Goal: Task Accomplishment & Management: Manage account settings

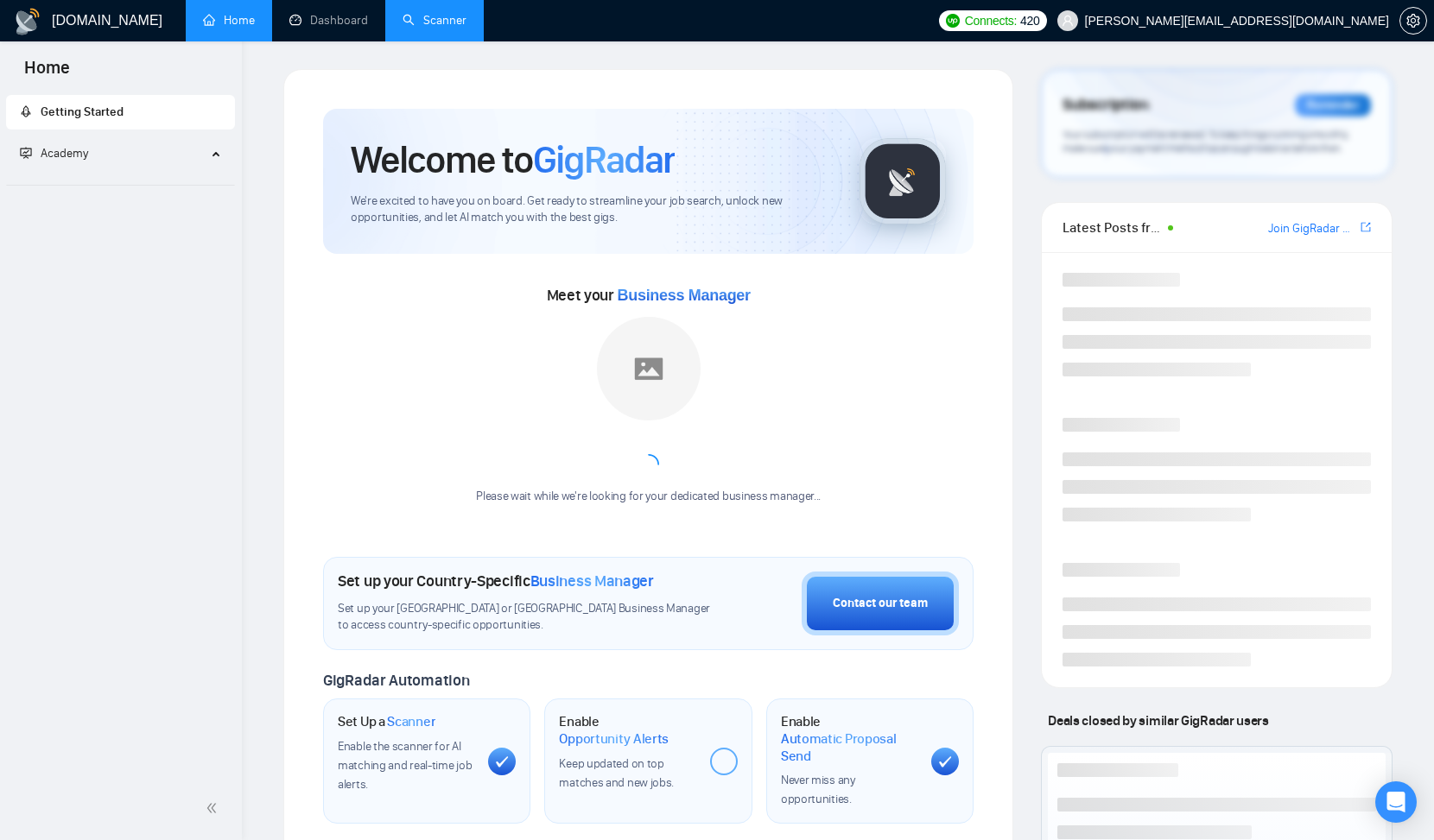
click at [442, 26] on link "Scanner" at bounding box center [435, 20] width 64 height 15
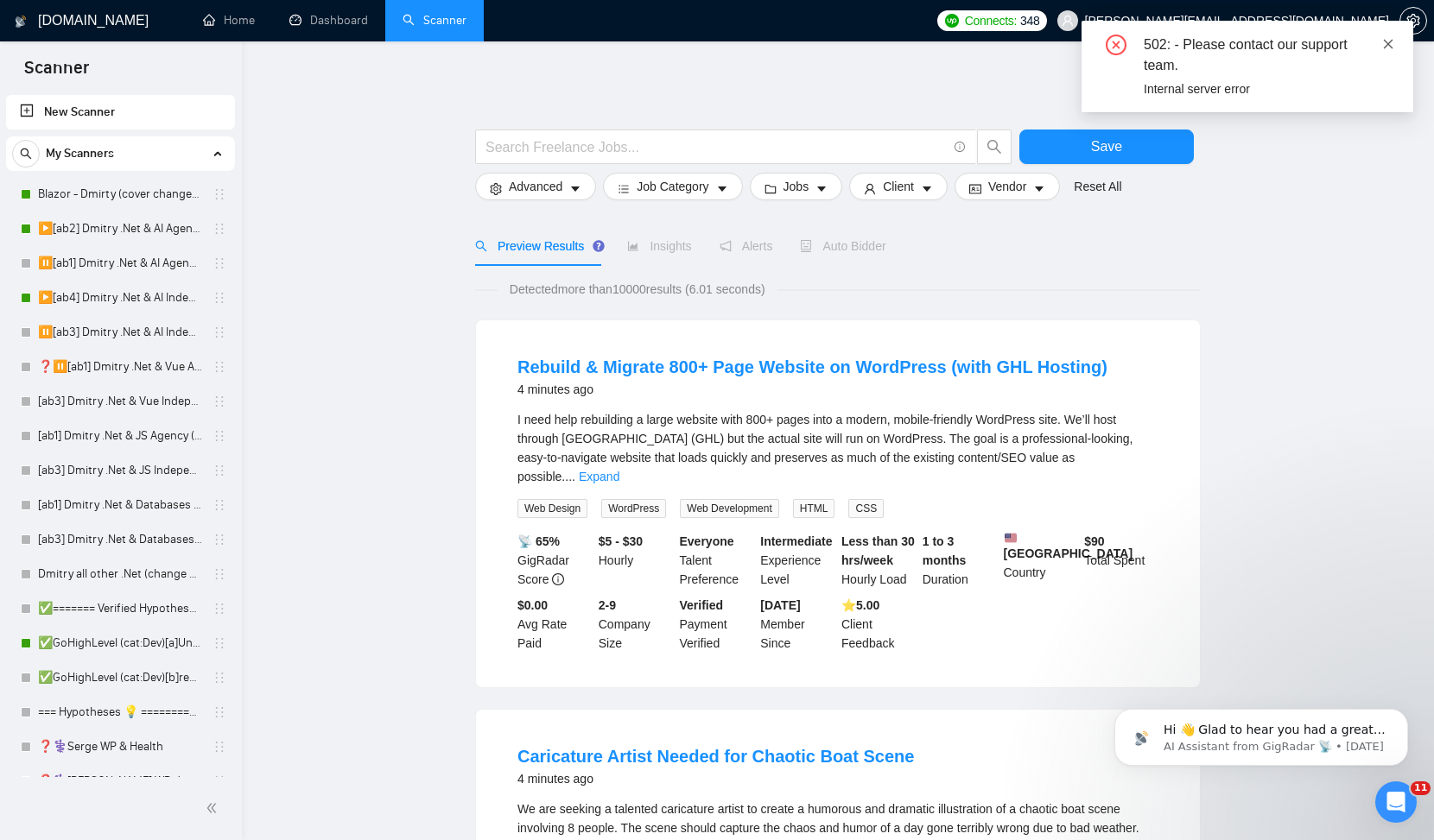
click at [1386, 46] on icon "close" at bounding box center [1388, 44] width 12 height 12
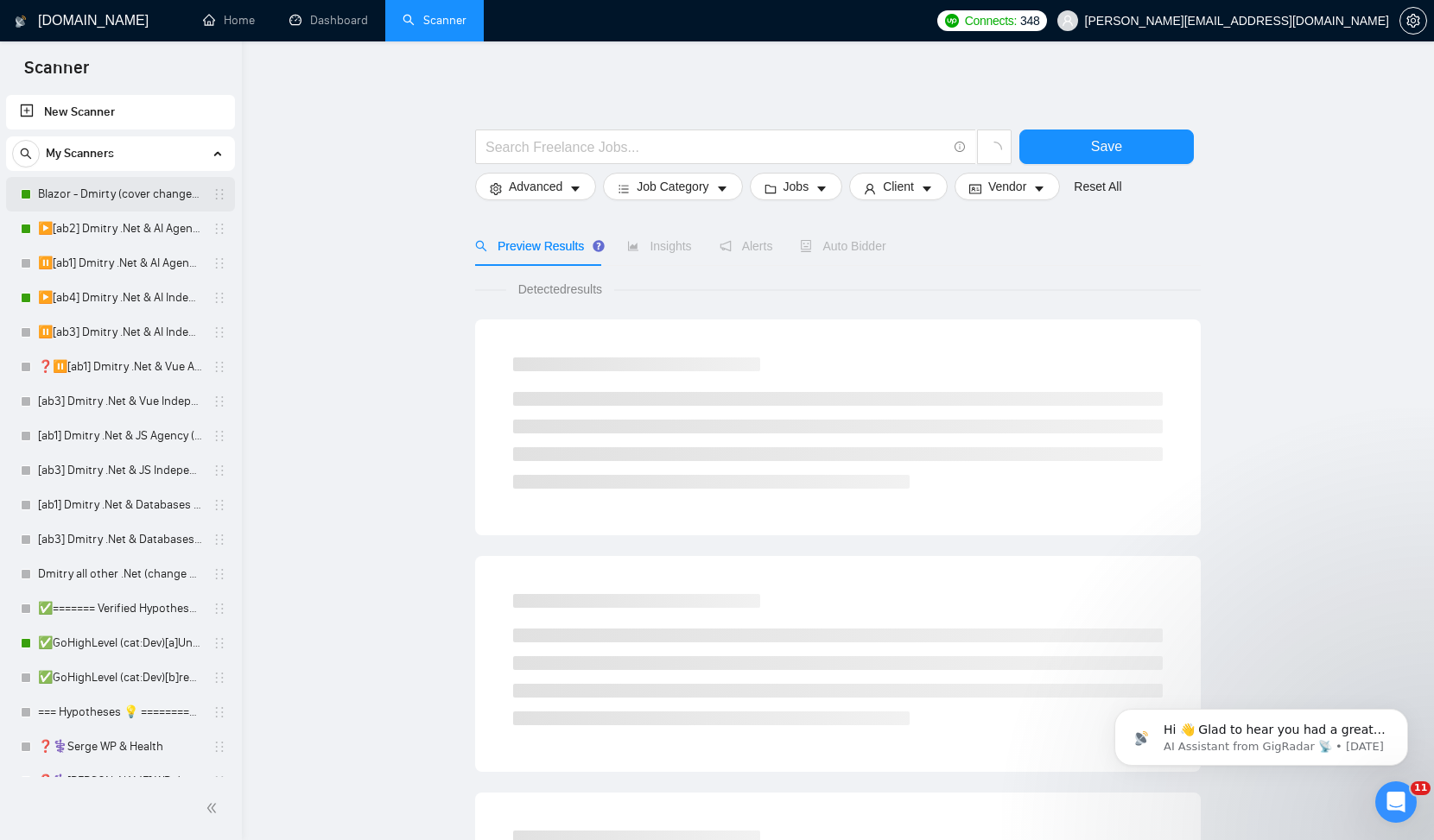
click at [85, 197] on link "Blazor - Dmirty (cover changed 25.03)" at bounding box center [120, 194] width 165 height 34
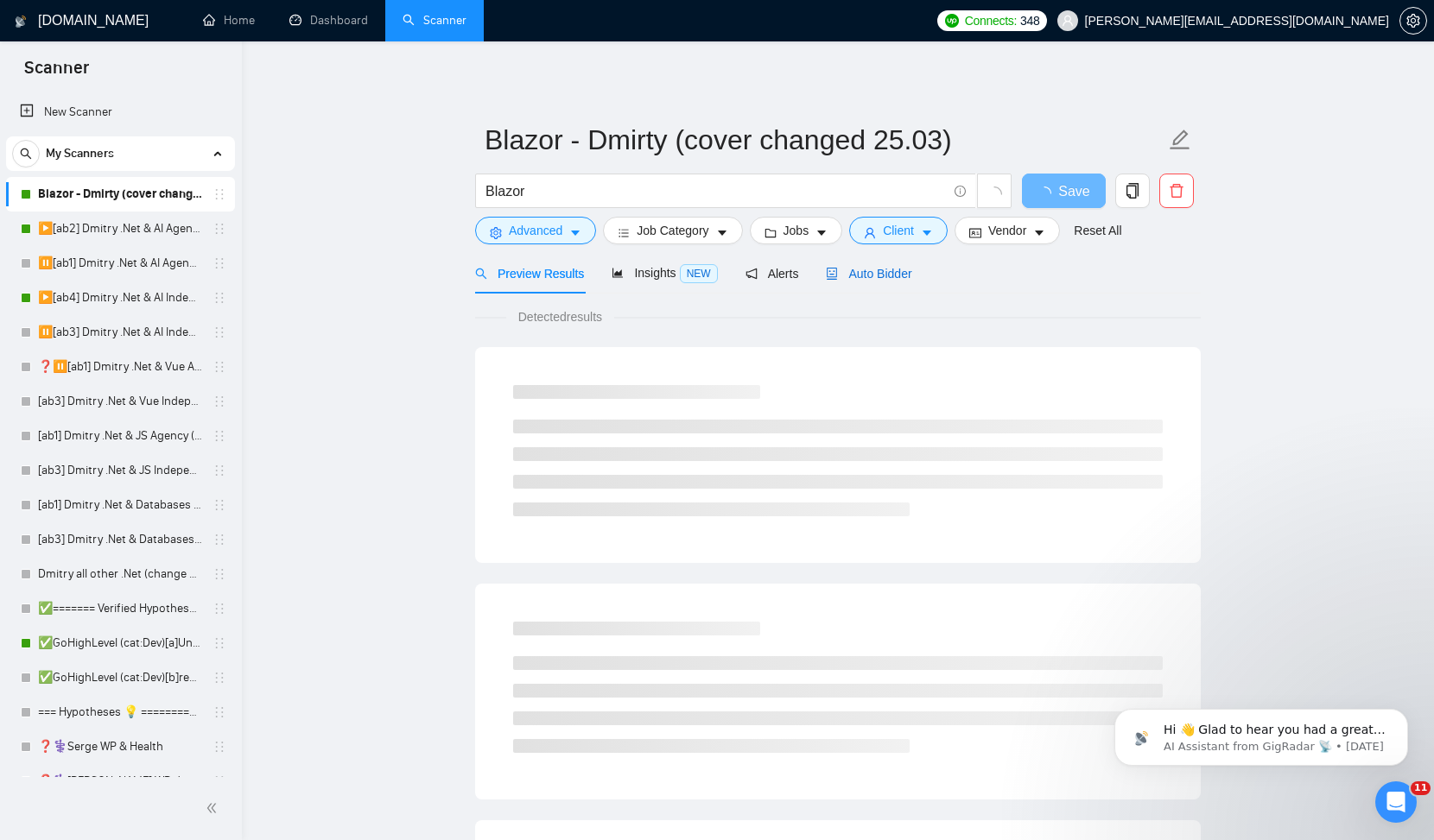
click at [872, 274] on span "Auto Bidder" at bounding box center [868, 274] width 85 height 14
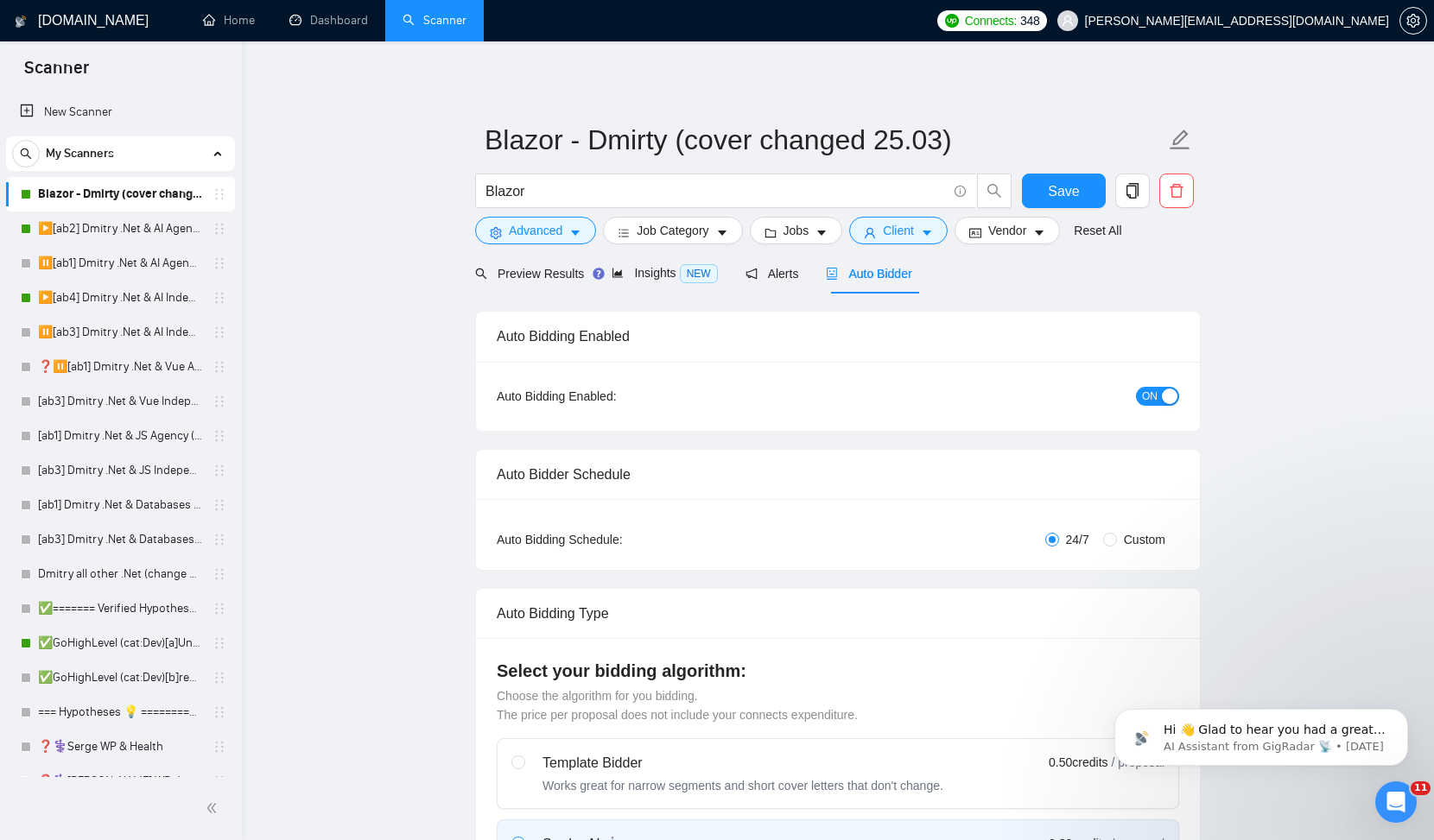
checkbox input "true"
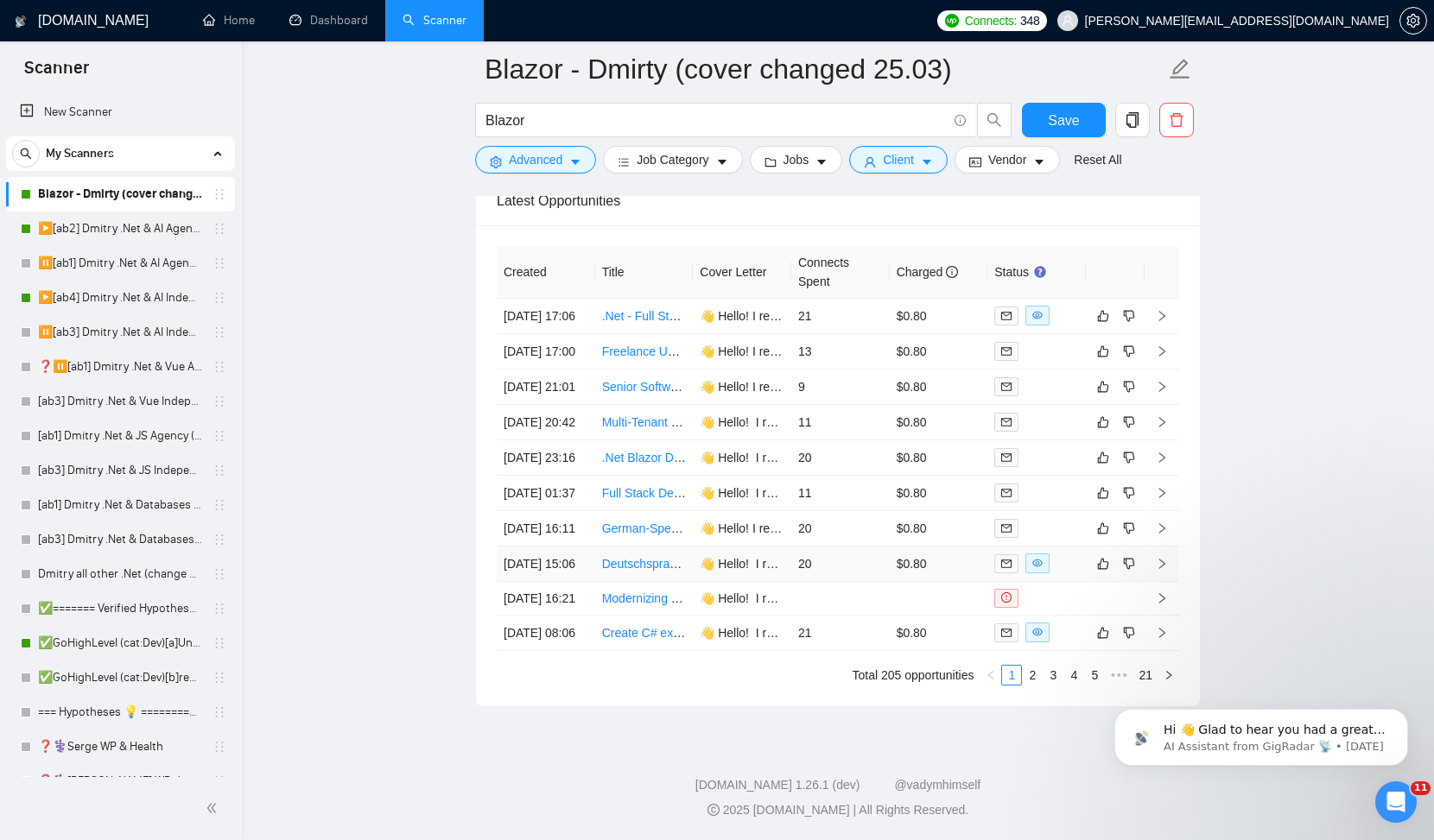
scroll to position [4484, 0]
click at [800, 119] on input "Blazor" at bounding box center [716, 121] width 461 height 22
click at [1130, 358] on icon "dislike" at bounding box center [1129, 352] width 12 height 14
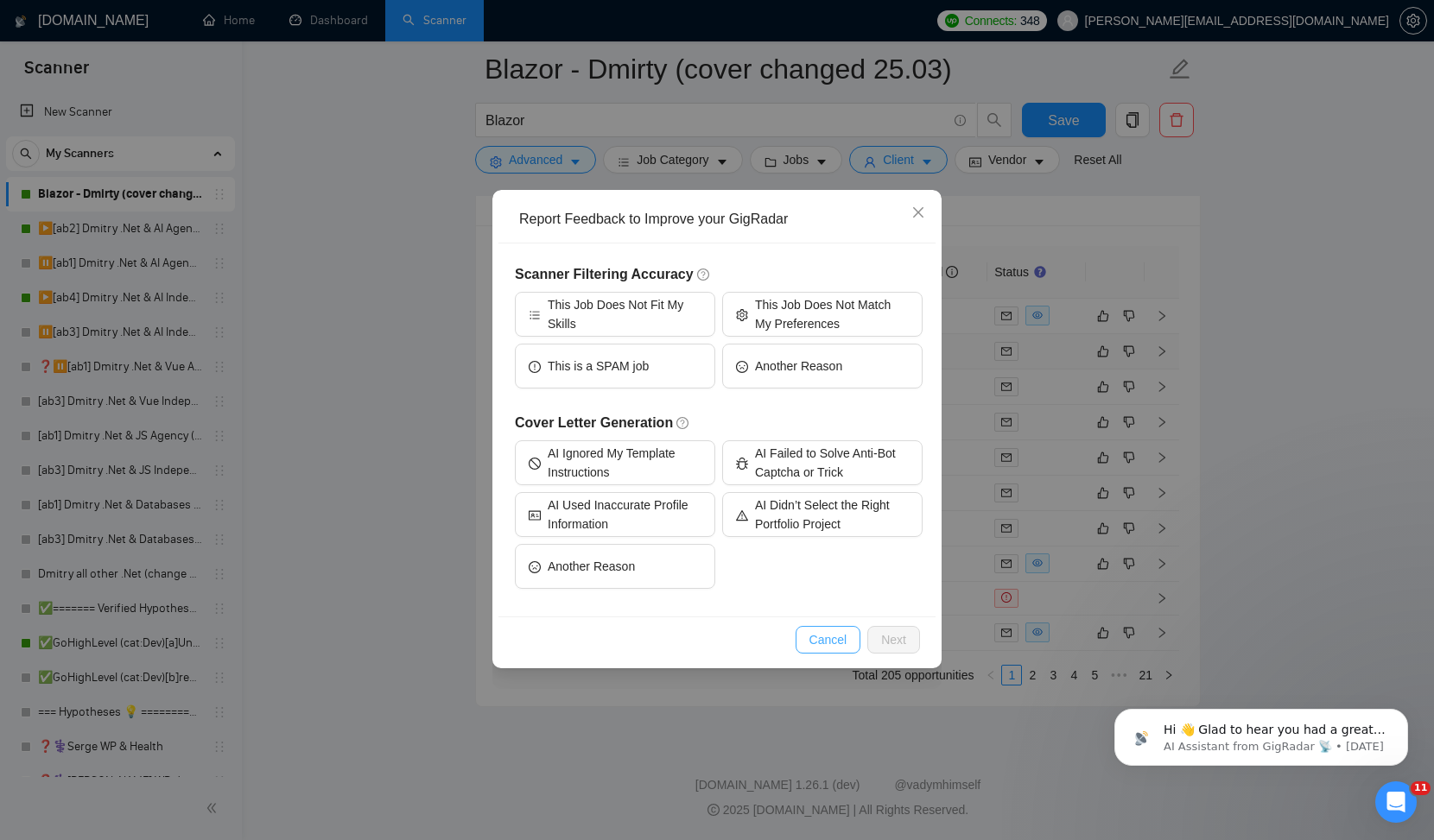
click at [835, 652] on button "Cancel" at bounding box center [828, 639] width 66 height 27
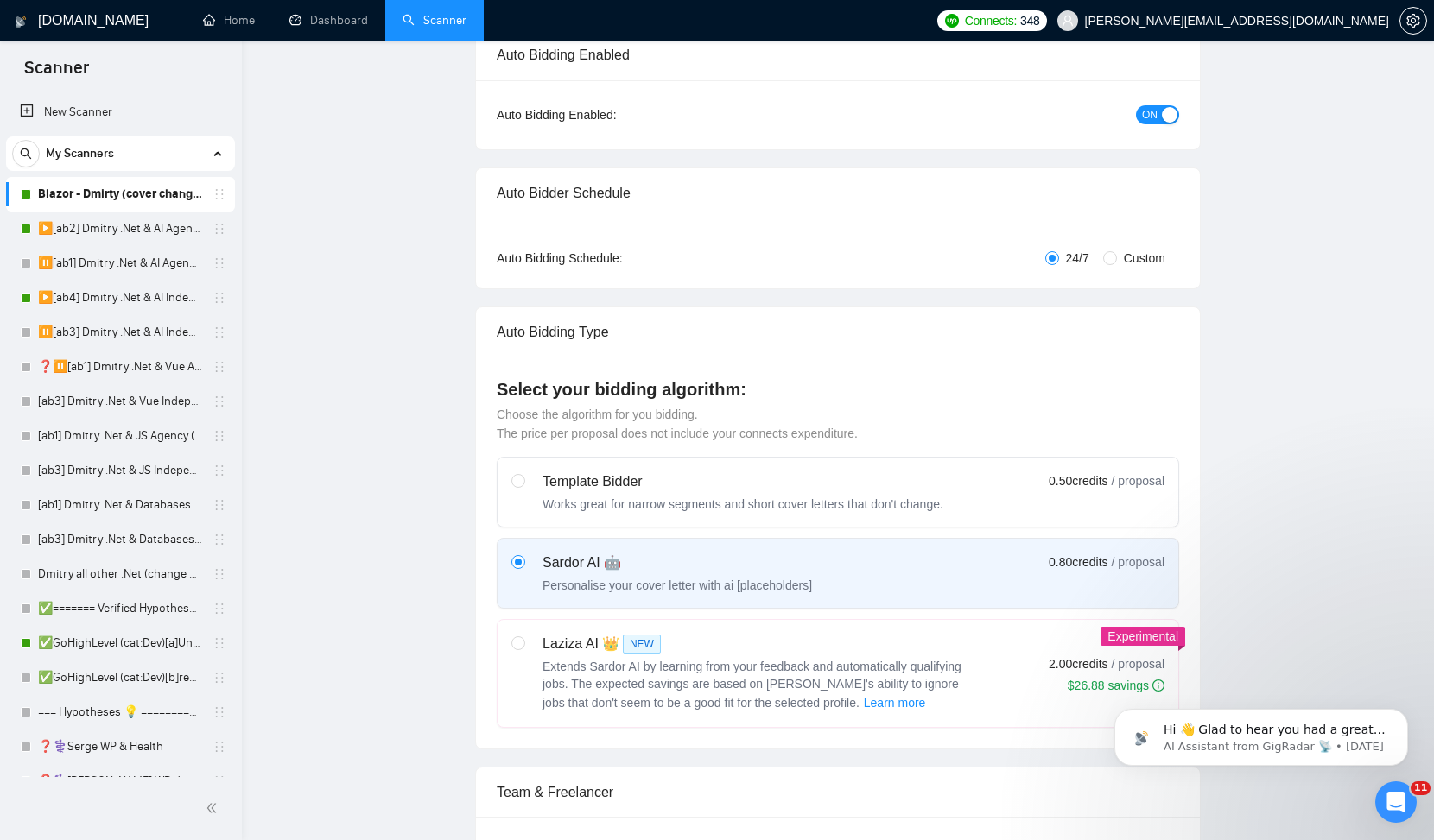
scroll to position [0, 0]
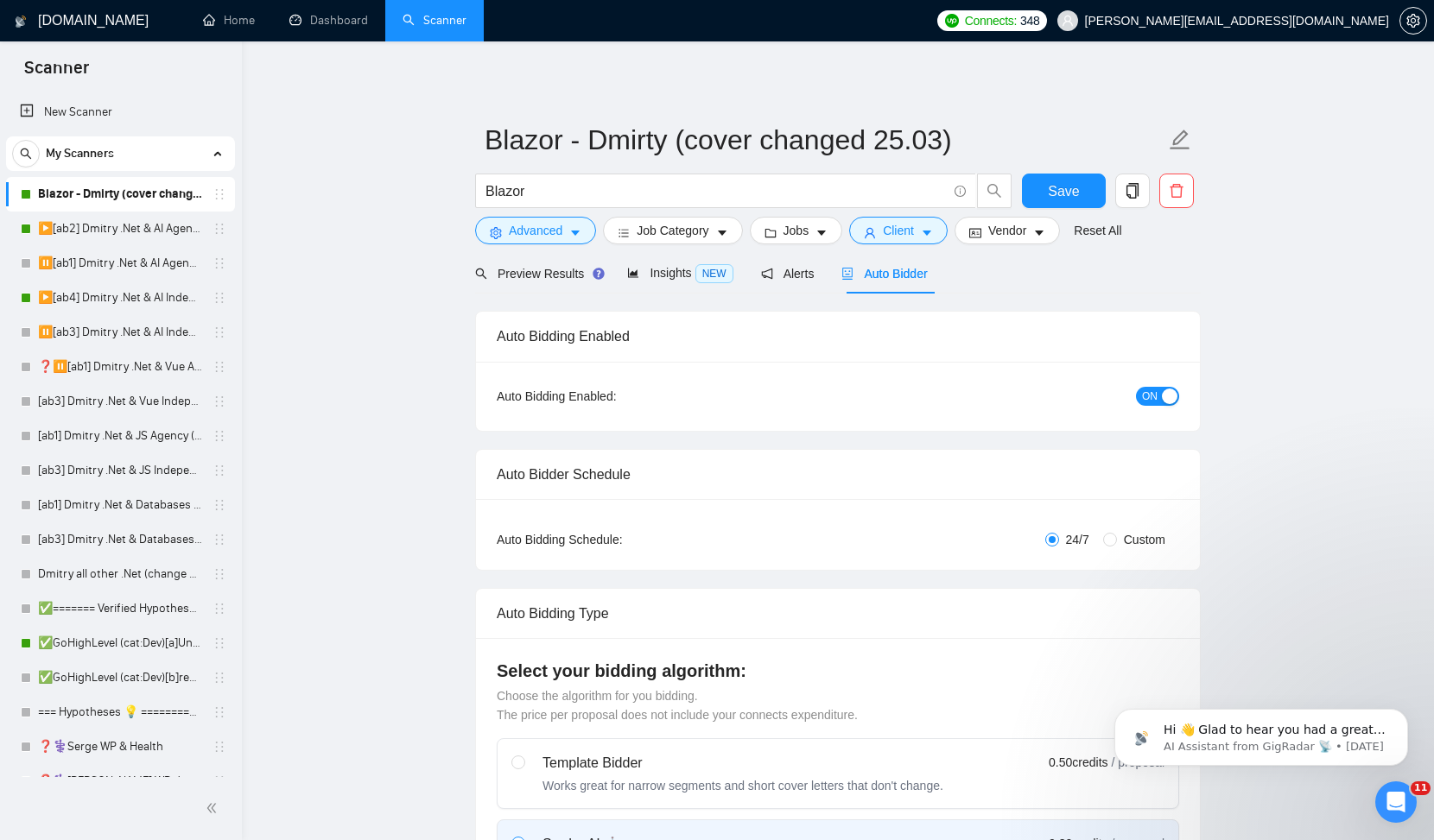
click at [1144, 397] on span "ON" at bounding box center [1150, 397] width 16 height 19
click at [95, 237] on link "▶️[ab2] Dmitry .Net & AI Agency "loom"" at bounding box center [120, 229] width 165 height 34
click at [1060, 197] on span "Save" at bounding box center [1063, 191] width 31 height 22
click at [72, 226] on link "▶️[ab2] Dmitry .Net & AI Agency "loom"" at bounding box center [120, 229] width 165 height 34
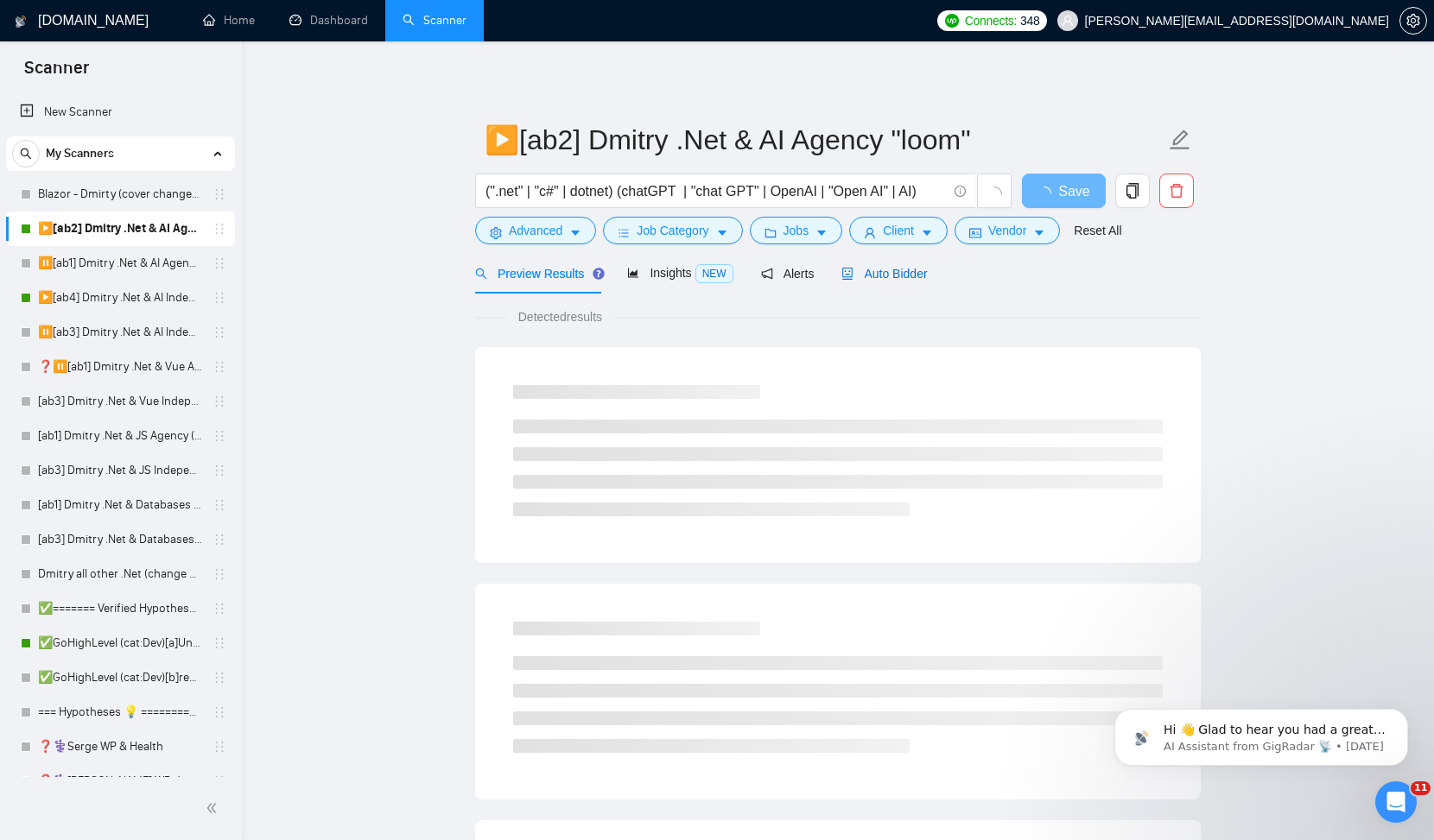
click at [926, 274] on span "Auto Bidder" at bounding box center [883, 274] width 85 height 14
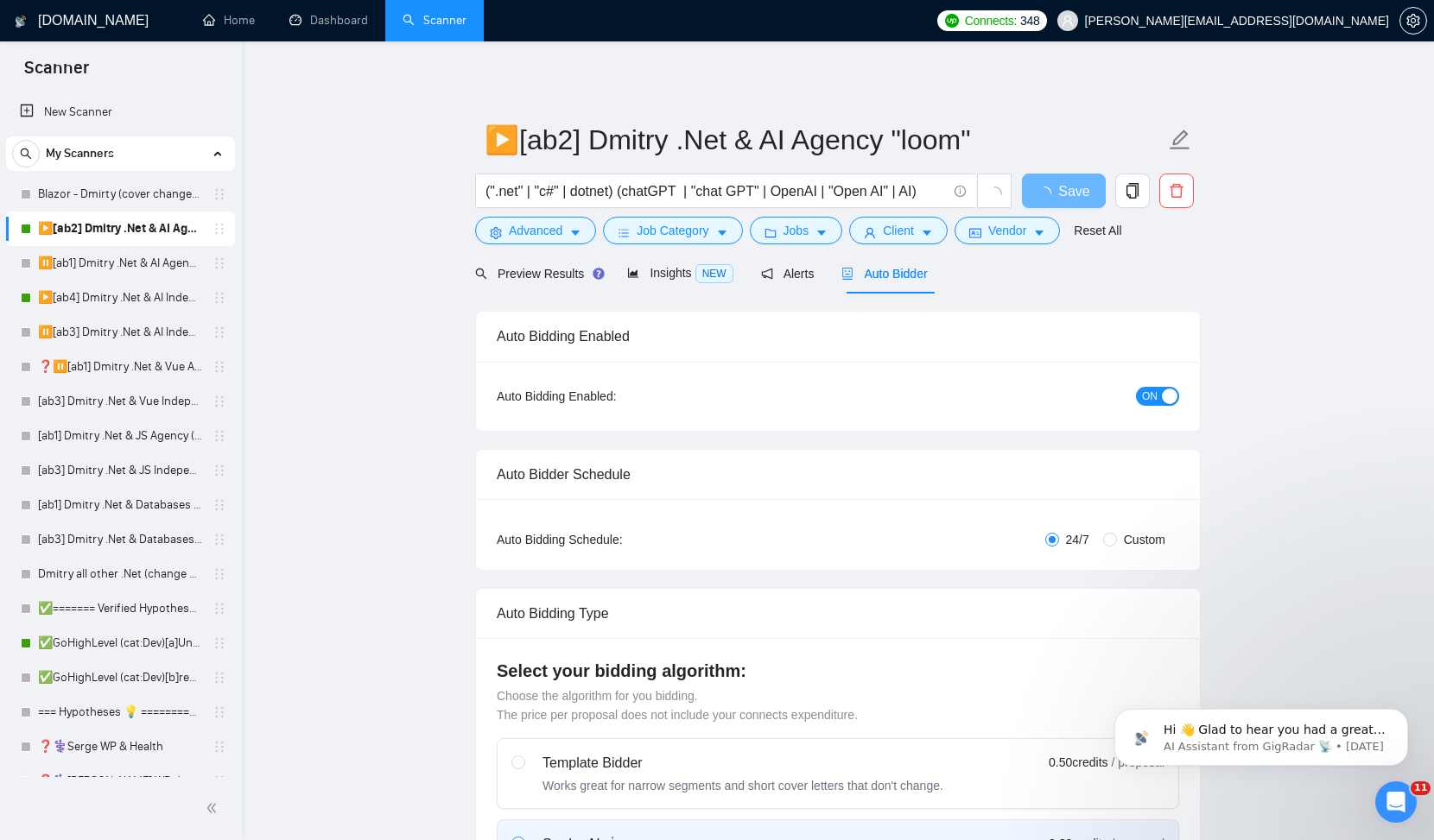
checkbox input "true"
click at [1153, 393] on span "ON" at bounding box center [1150, 397] width 16 height 19
click at [1058, 196] on span "Save" at bounding box center [1063, 191] width 31 height 22
checkbox input "true"
click at [114, 300] on link "▶️[ab4] Dmitry .Net & AI Independent (noUnicode)" at bounding box center [120, 297] width 165 height 34
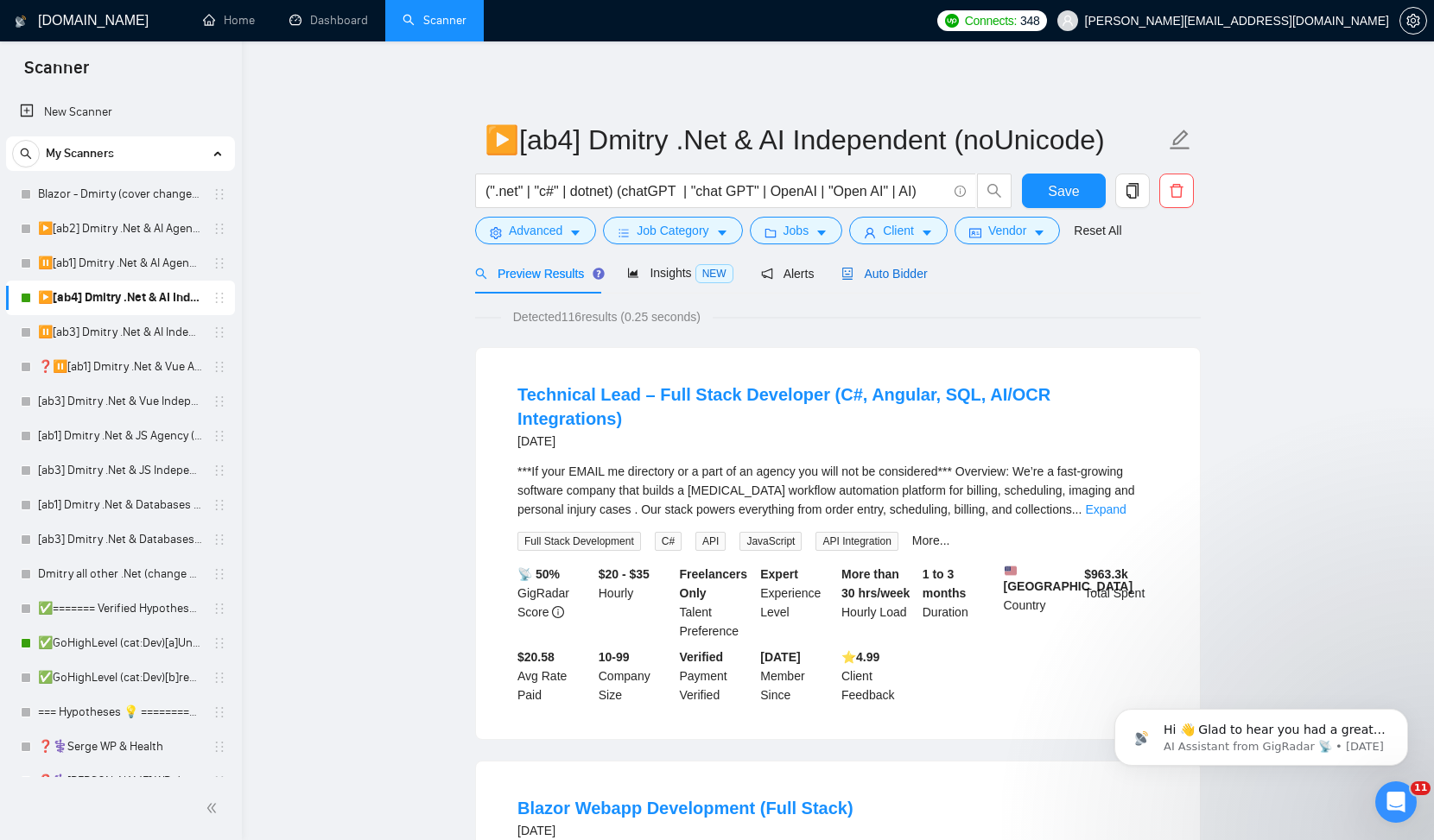
click at [892, 276] on span "Auto Bidder" at bounding box center [883, 274] width 85 height 14
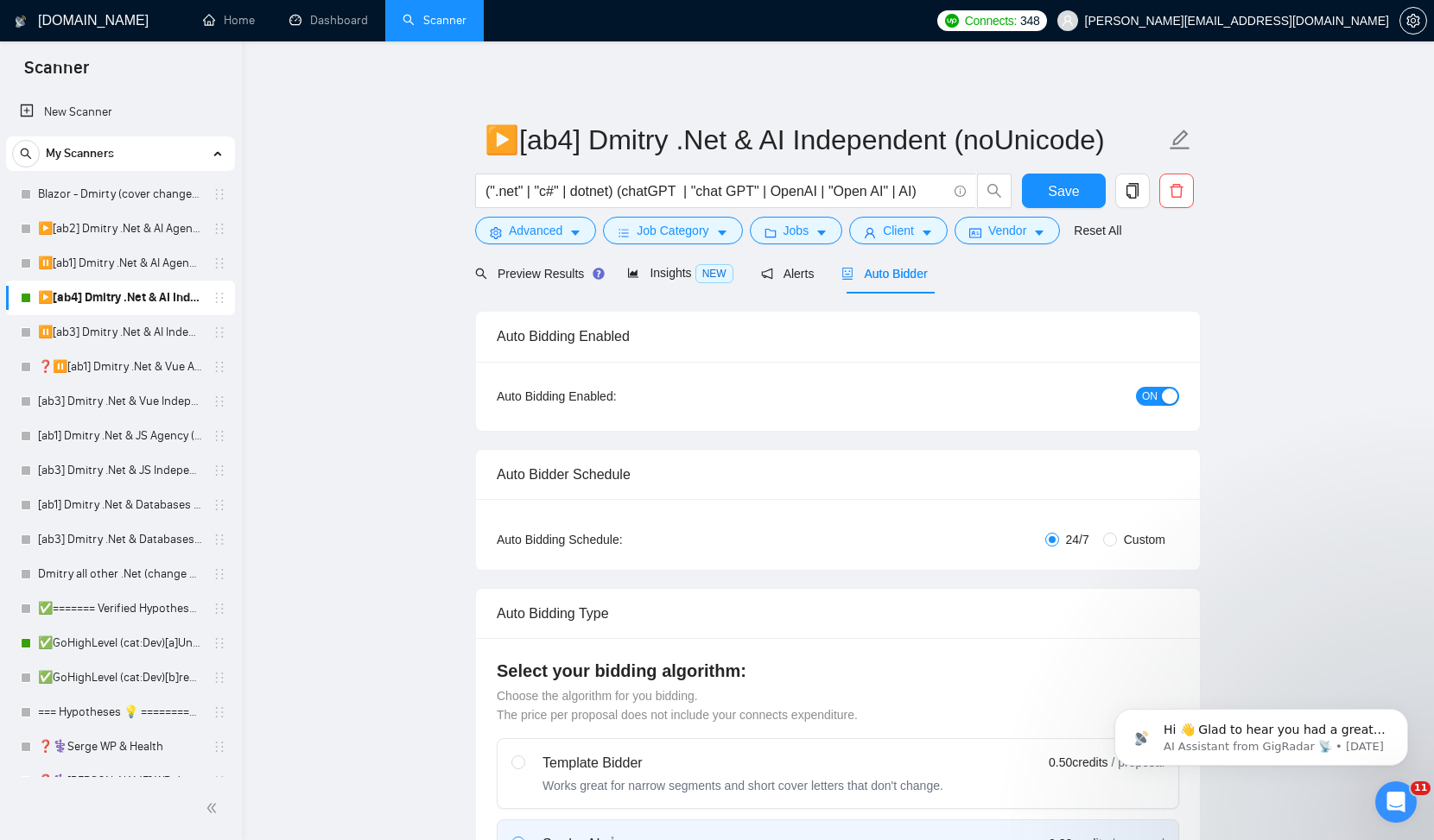
checkbox input "true"
click at [1155, 395] on span "ON" at bounding box center [1150, 397] width 16 height 19
click at [1072, 188] on span "Save" at bounding box center [1063, 191] width 31 height 22
checkbox input "true"
click at [121, 641] on link "✅GoHighLevel (cat:Dev)[a]Unicode" at bounding box center [120, 643] width 165 height 34
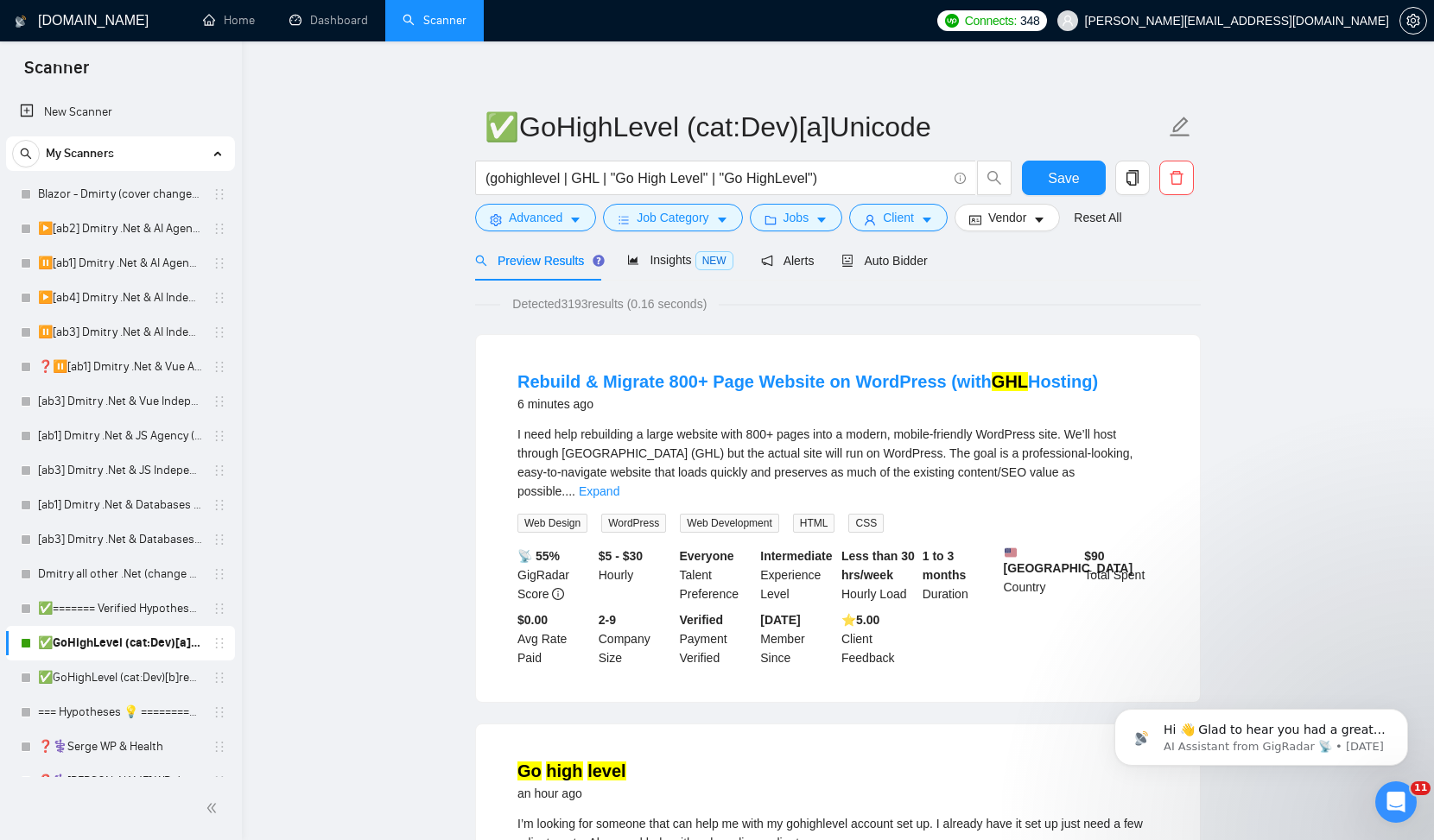
scroll to position [14, 0]
click at [912, 269] on div "Auto Bidder" at bounding box center [883, 259] width 85 height 40
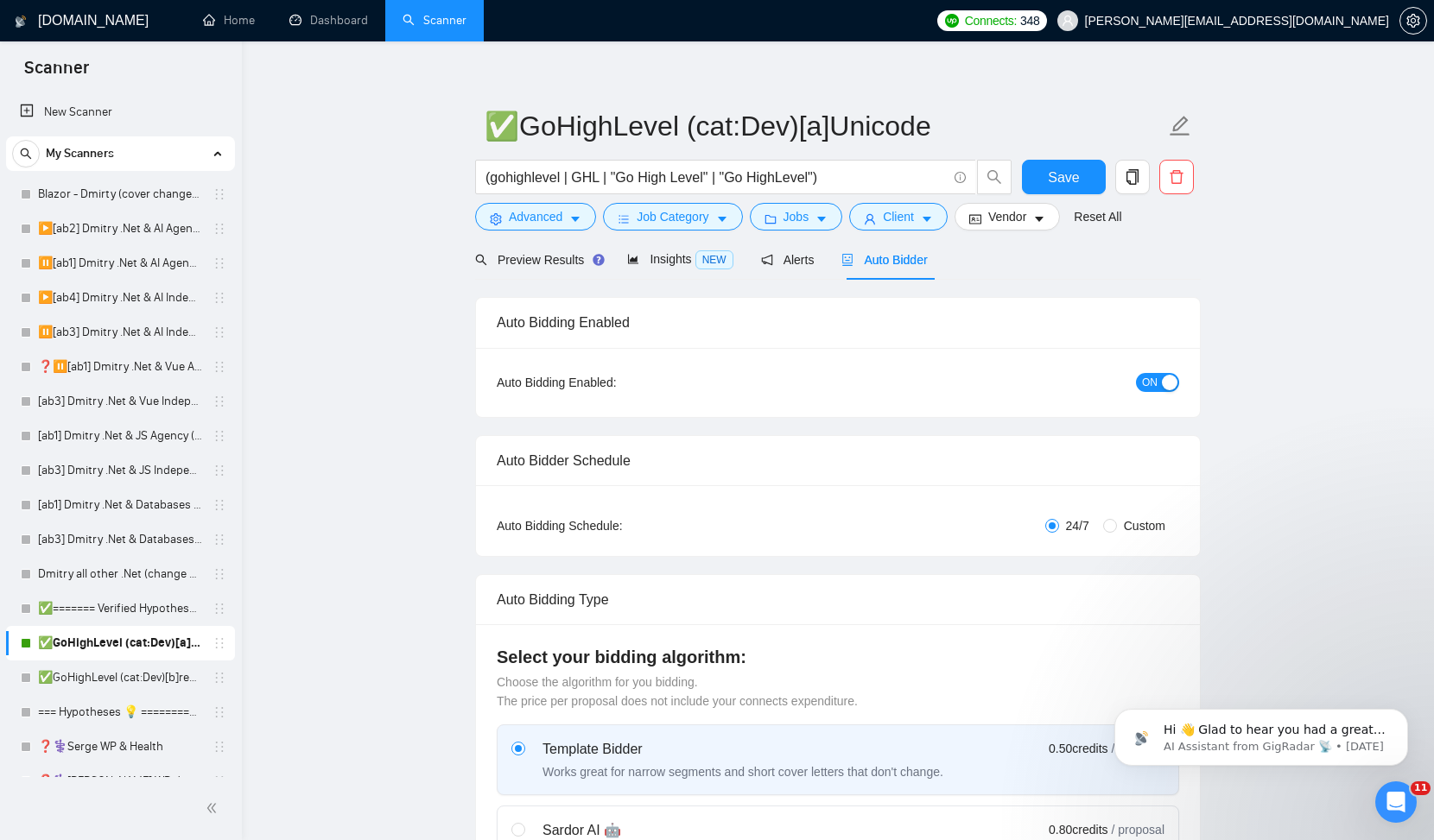
checkbox input "true"
click at [1146, 385] on span "ON" at bounding box center [1150, 383] width 16 height 19
click at [1083, 186] on button "Save" at bounding box center [1063, 177] width 84 height 34
click at [1089, 164] on button "Save" at bounding box center [1063, 177] width 84 height 34
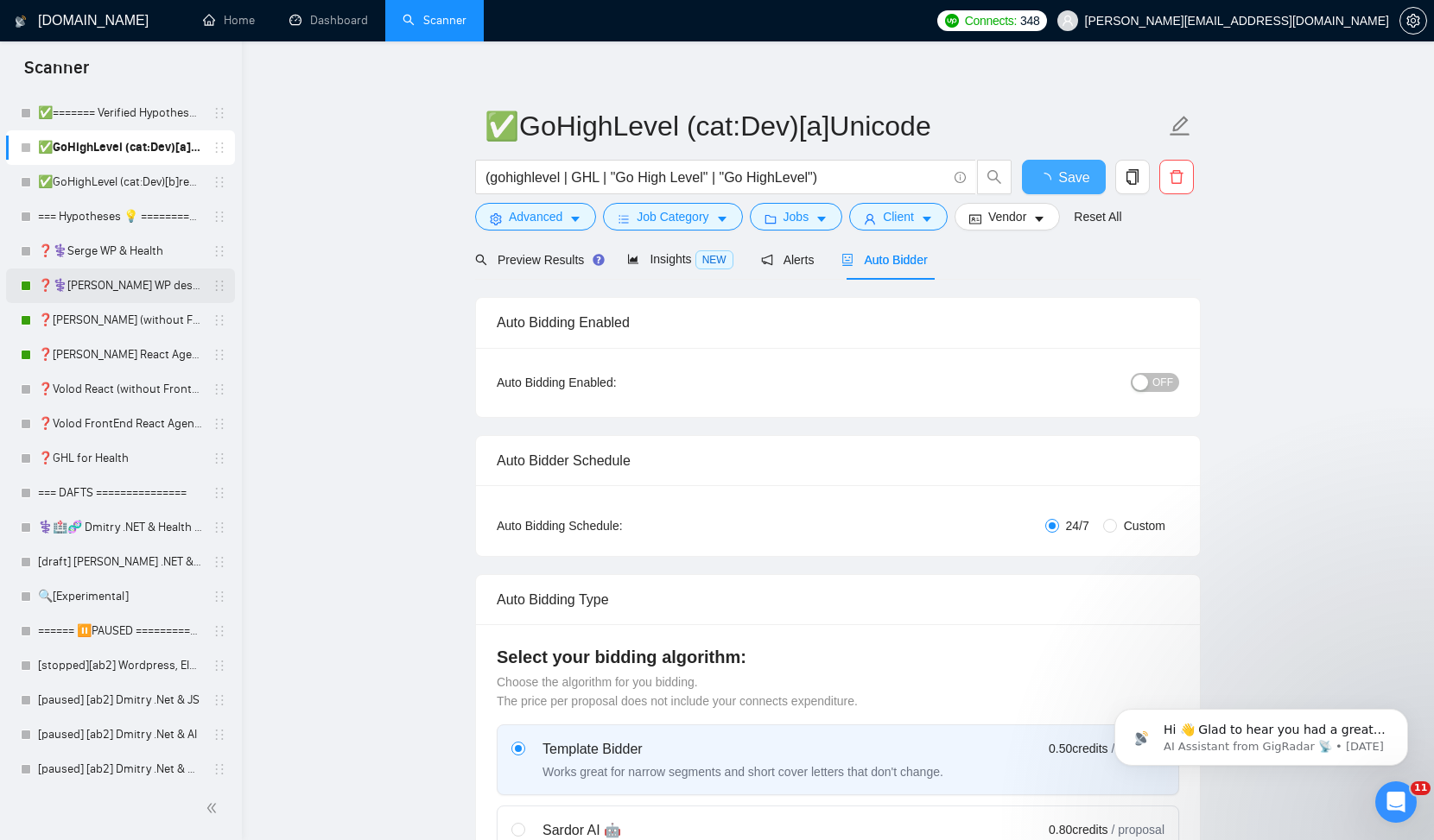
scroll to position [477, 0]
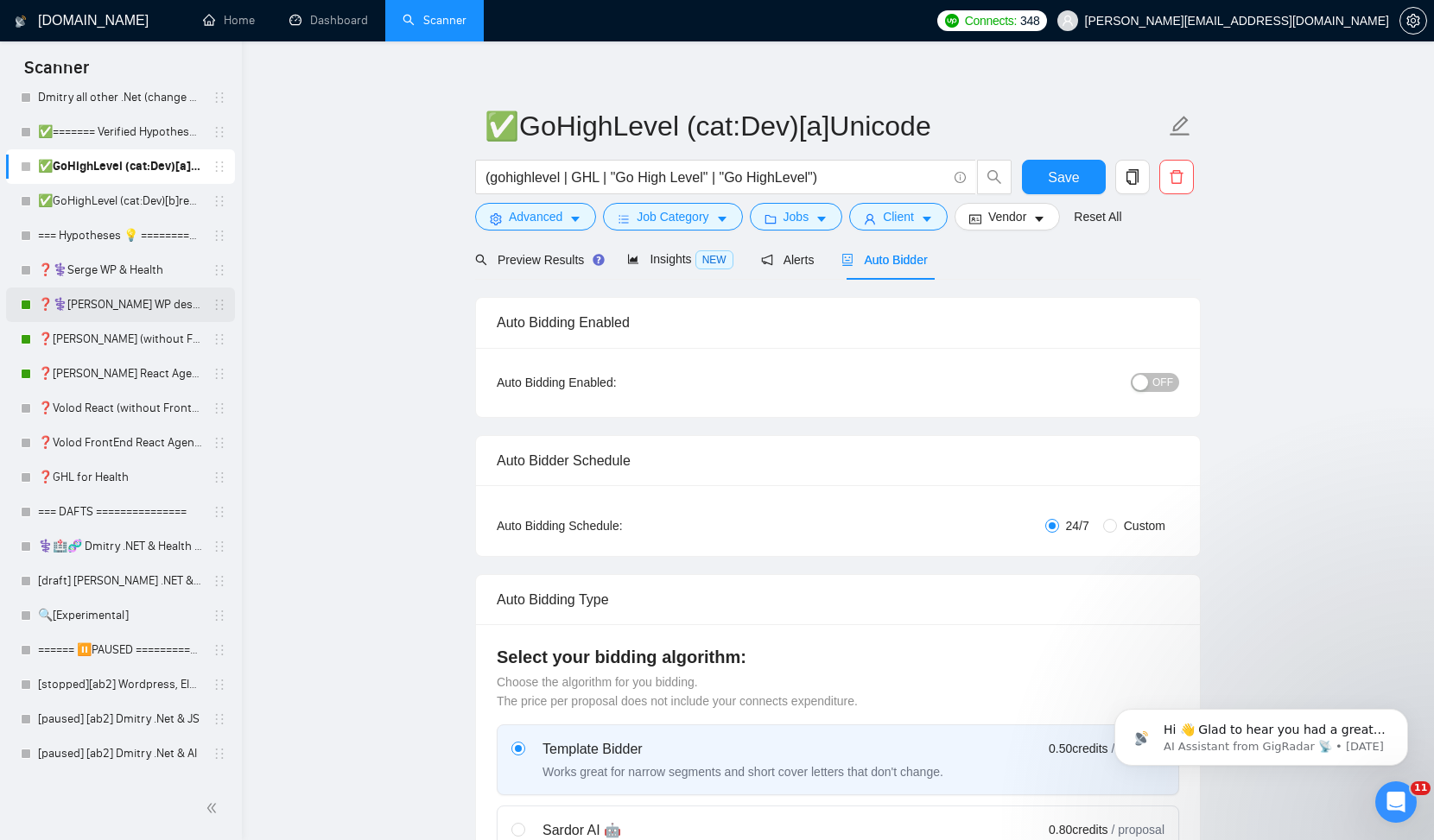
click at [98, 309] on link "❓⚕️[PERSON_NAME] WP design & Health" at bounding box center [120, 304] width 165 height 34
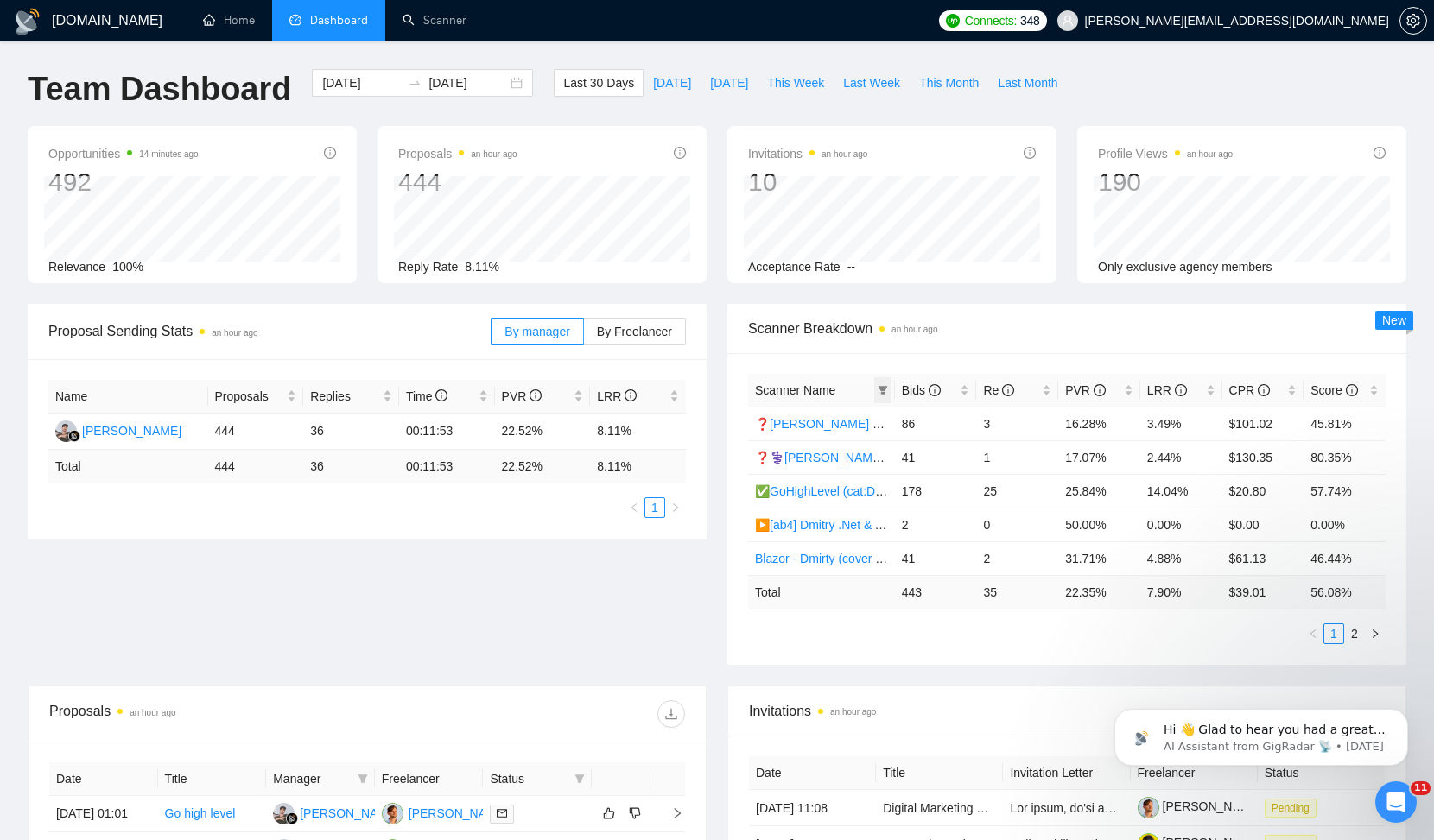
click at [883, 391] on icon "filter" at bounding box center [883, 391] width 11 height 11
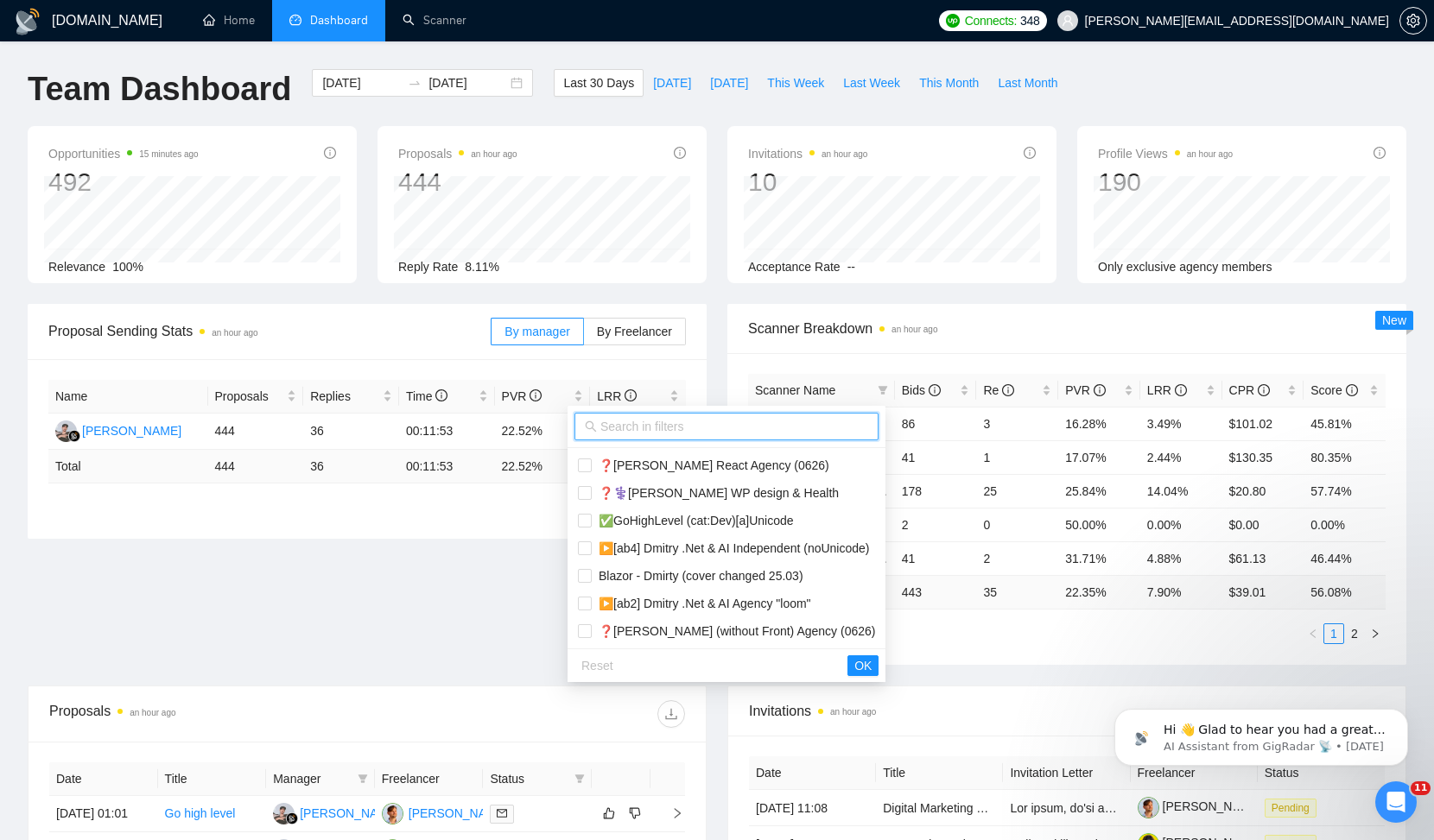
click at [656, 431] on input "text" at bounding box center [734, 427] width 267 height 19
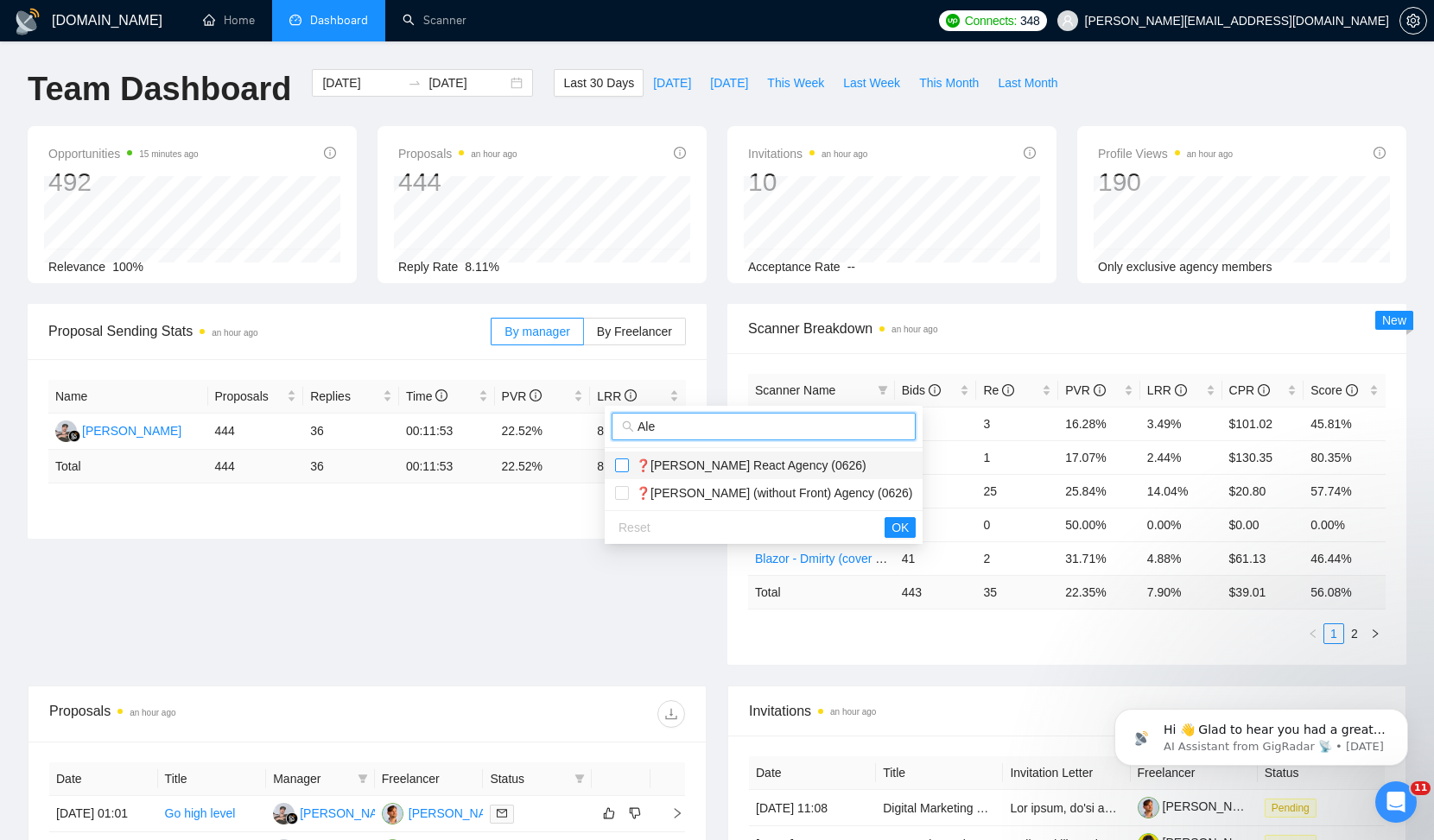
type input "Ale"
click at [623, 466] on input "checkbox" at bounding box center [622, 465] width 14 height 14
checkbox input "true"
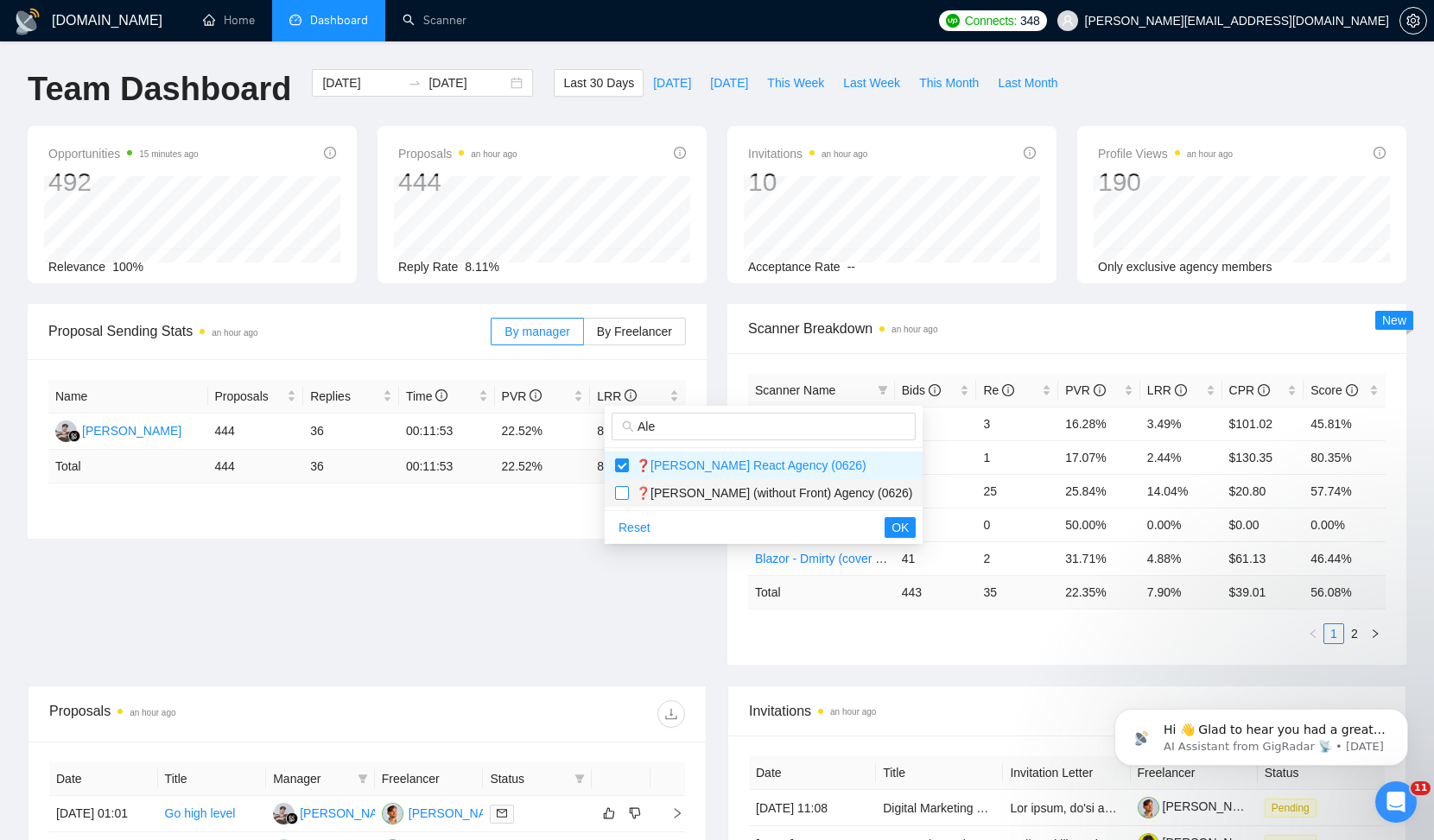
click at [622, 494] on input "checkbox" at bounding box center [622, 493] width 14 height 14
checkbox input "true"
click at [891, 529] on span "OK" at bounding box center [900, 528] width 18 height 19
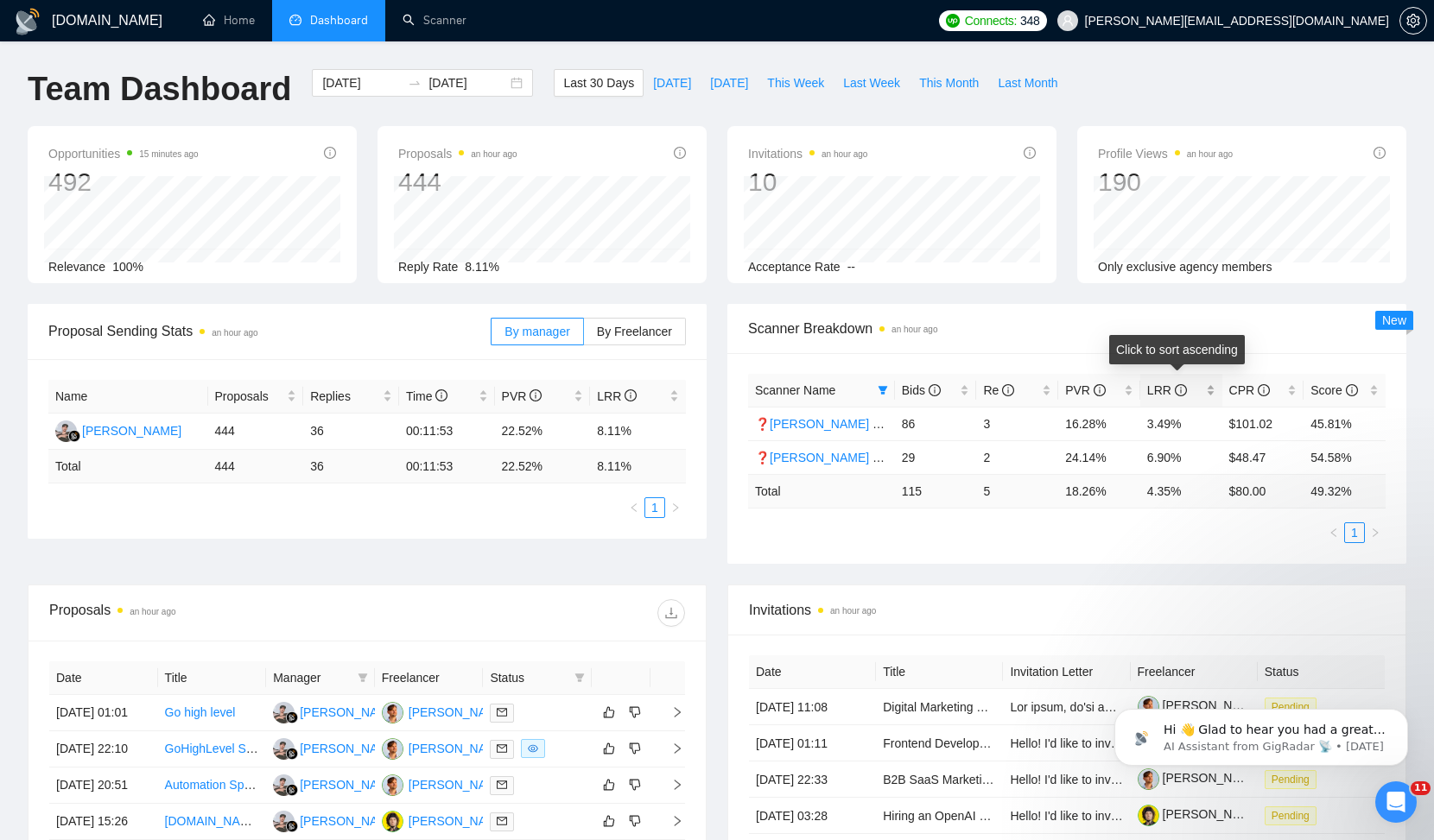
click at [1151, 389] on span "LRR" at bounding box center [1167, 391] width 40 height 14
click at [1165, 390] on span "LRR" at bounding box center [1167, 391] width 40 height 14
click at [428, 20] on link "Scanner" at bounding box center [435, 20] width 64 height 15
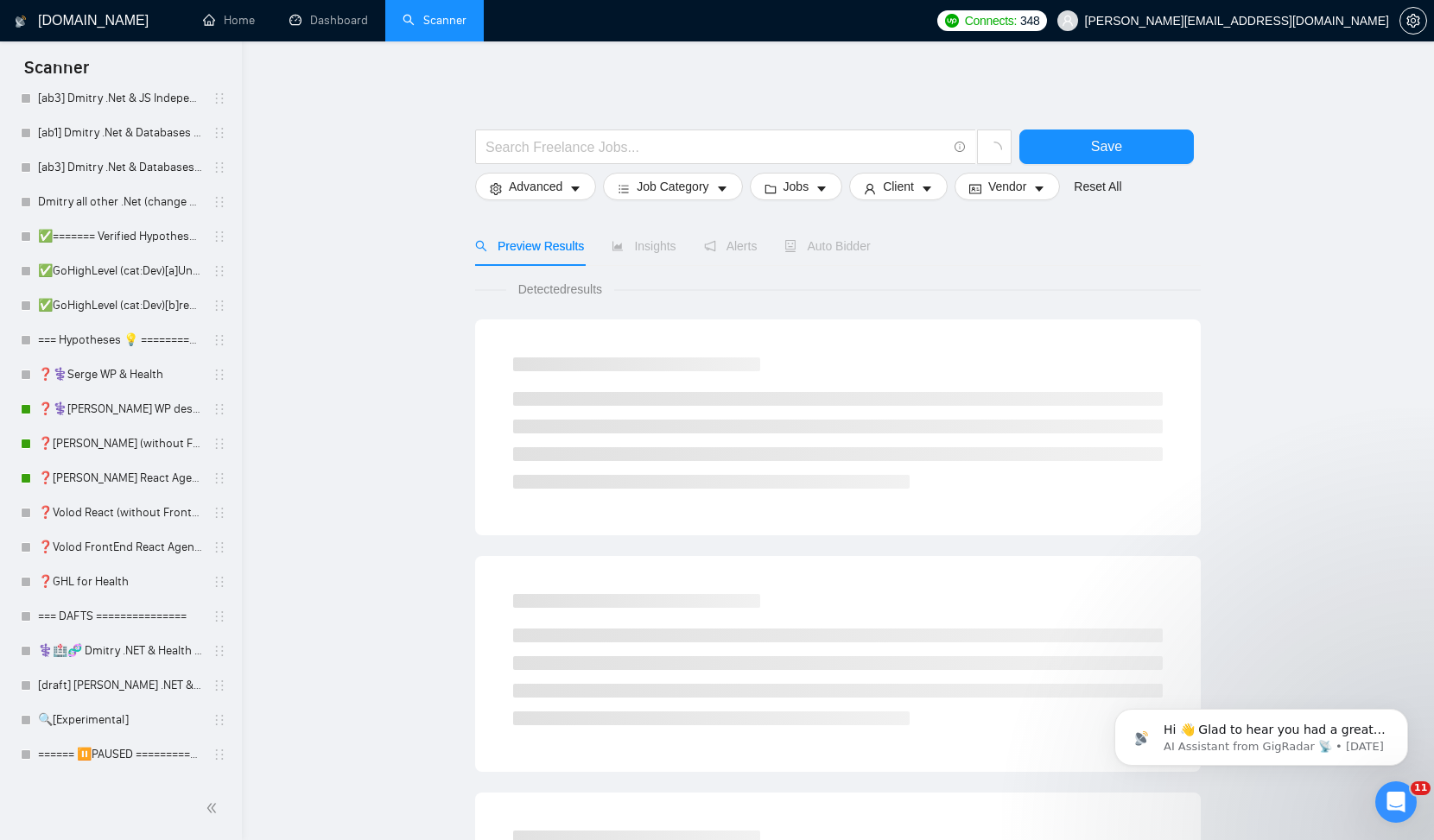
scroll to position [414, 0]
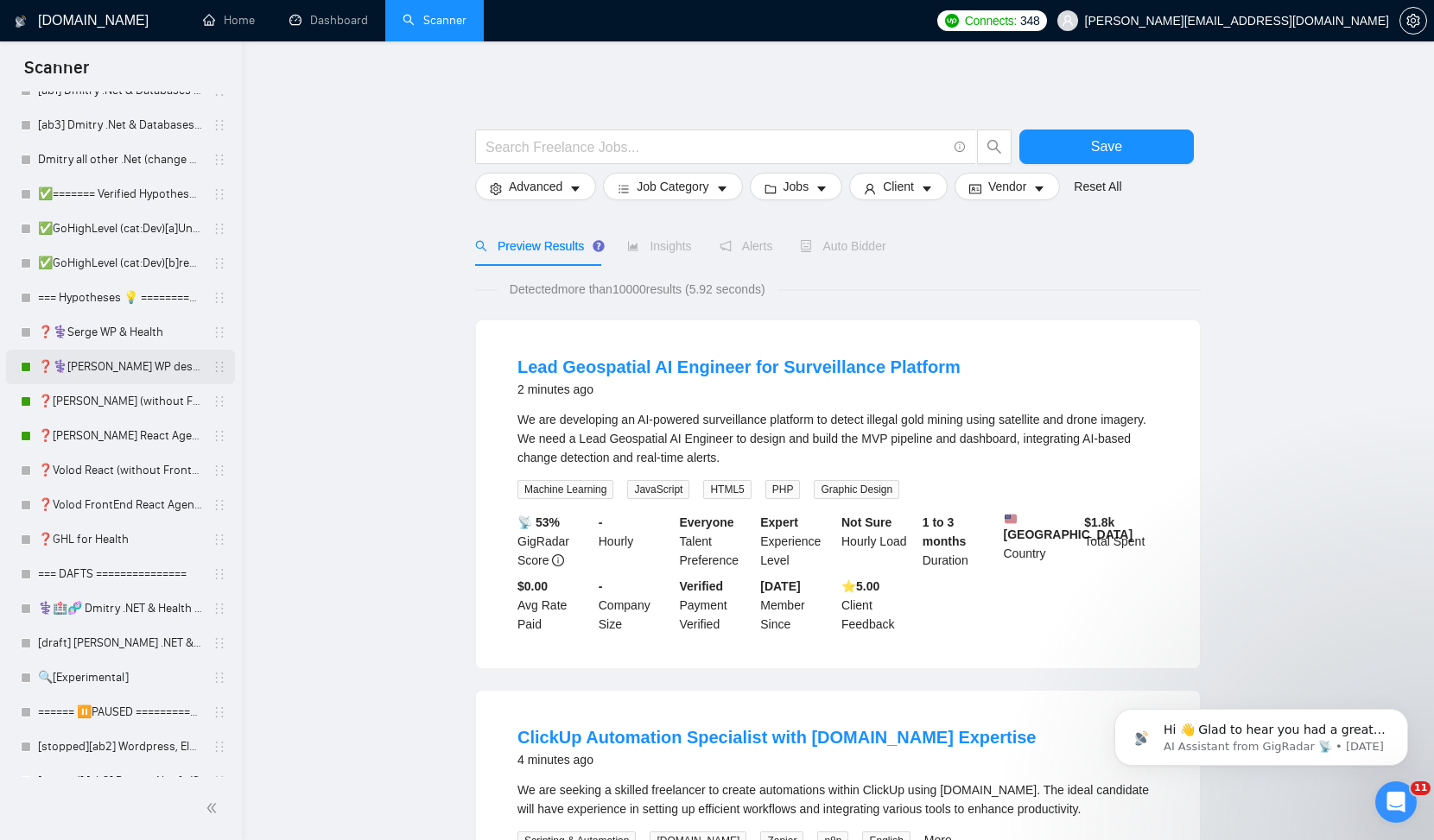
click at [140, 377] on link "❓⚕️[PERSON_NAME] WP design & Health" at bounding box center [120, 367] width 165 height 34
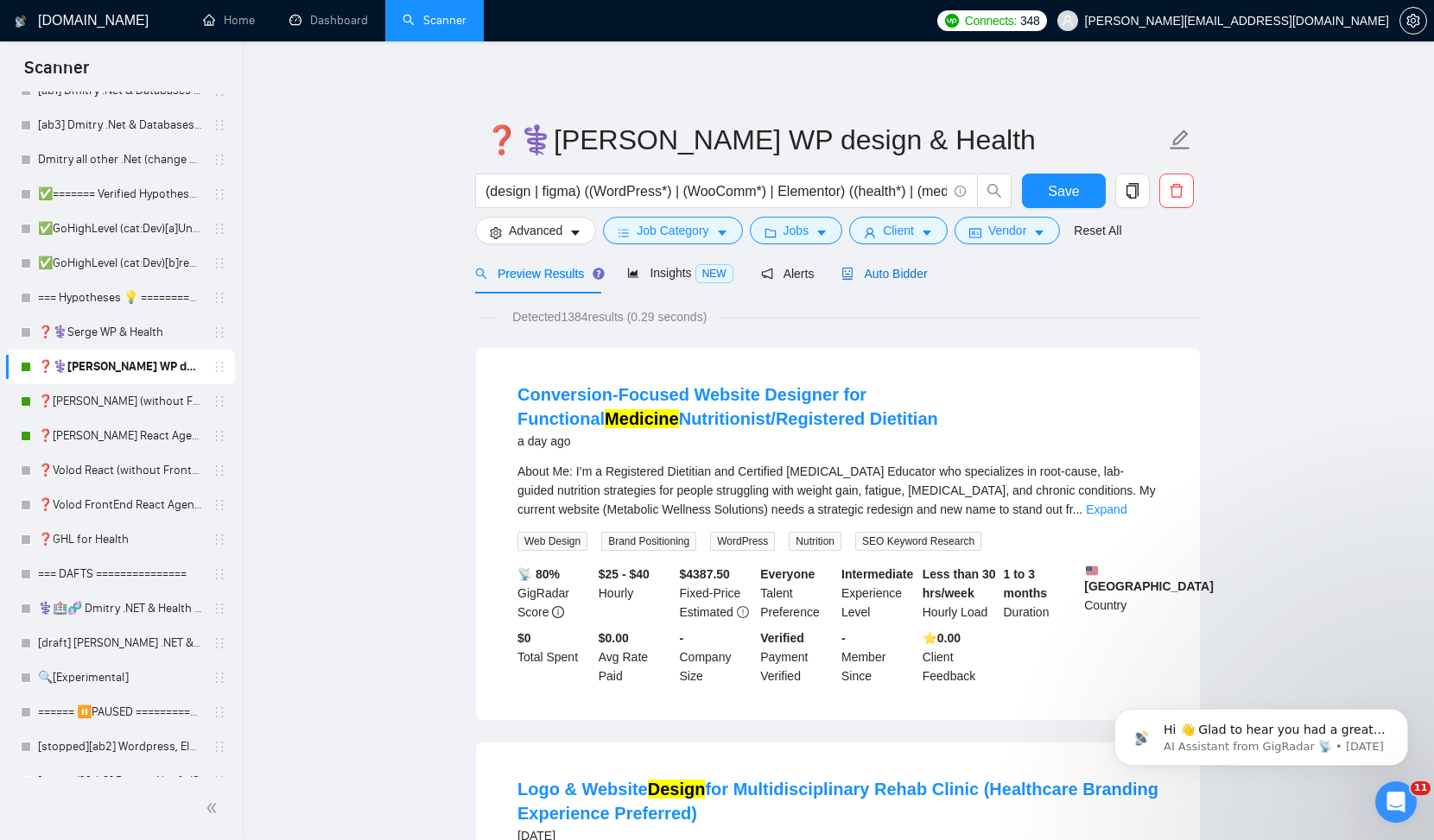
click at [894, 281] on div "Auto Bidder" at bounding box center [883, 274] width 85 height 19
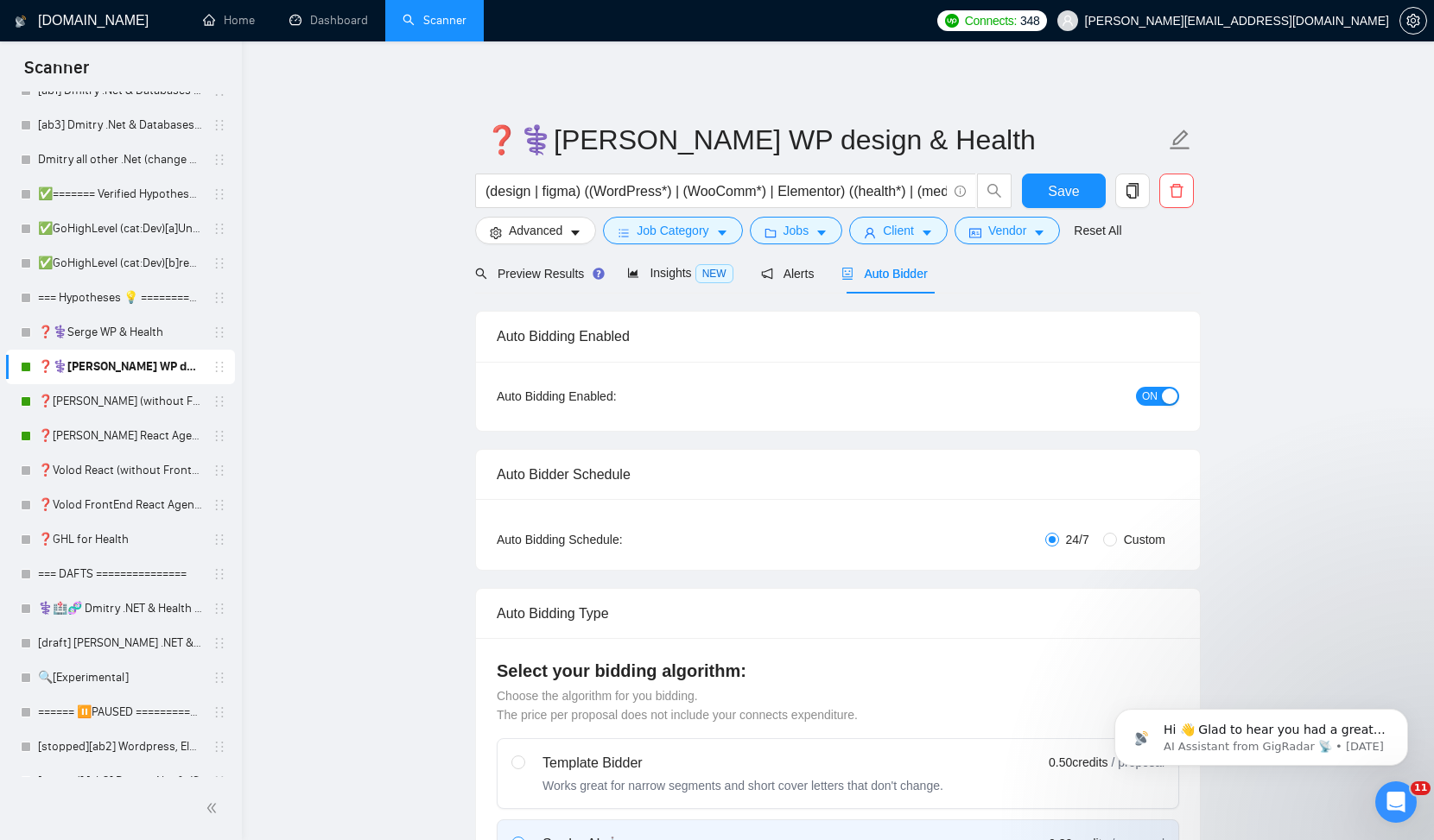
checkbox input "true"
click at [1163, 387] on button "ON" at bounding box center [1157, 397] width 43 height 19
click at [1068, 189] on span "Save" at bounding box center [1063, 191] width 31 height 22
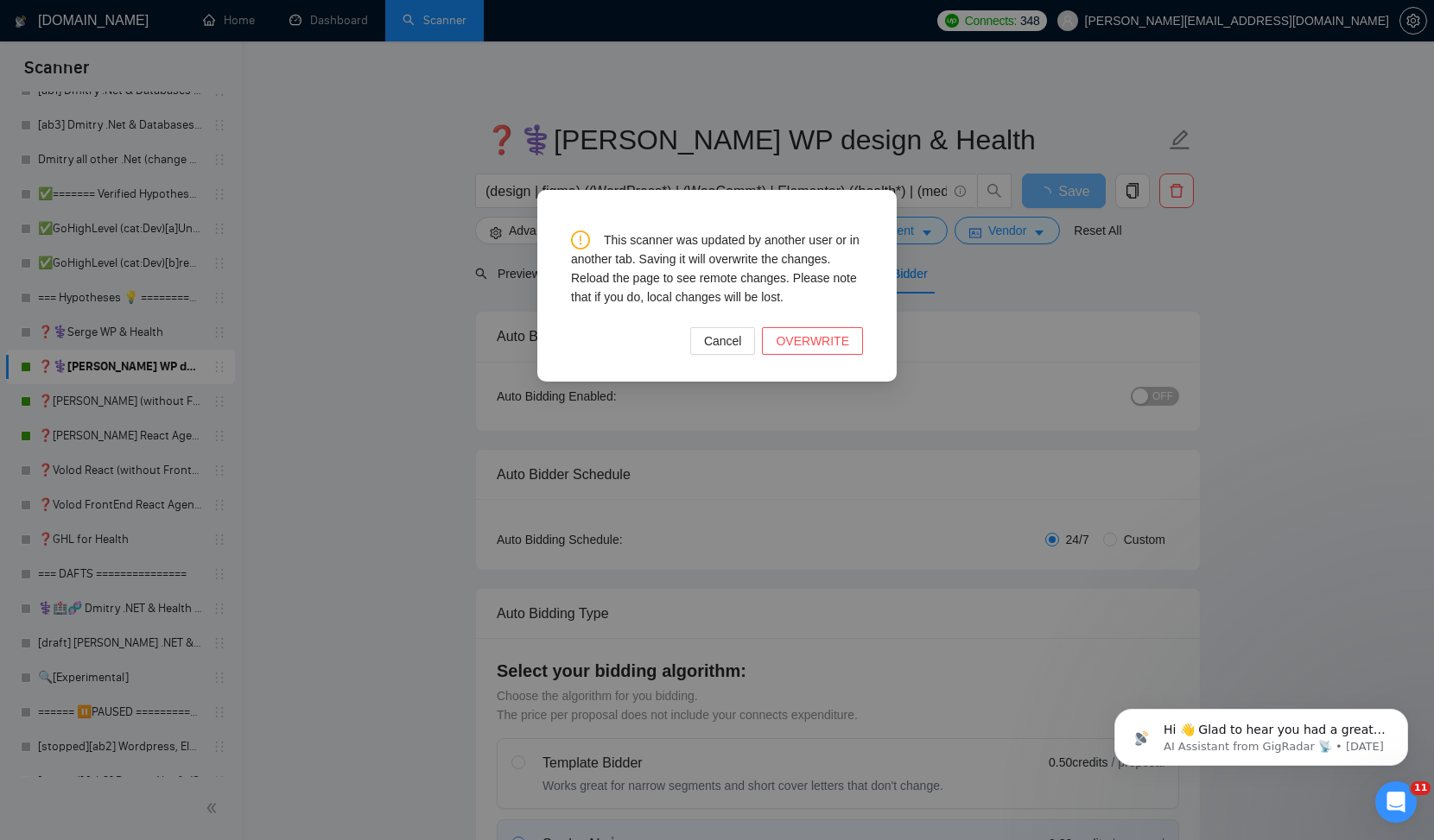
click at [362, 182] on div "This scanner was updated by another user or in another tab. Saving it will over…" at bounding box center [717, 420] width 1434 height 840
click at [715, 340] on span "Cancel" at bounding box center [722, 341] width 38 height 19
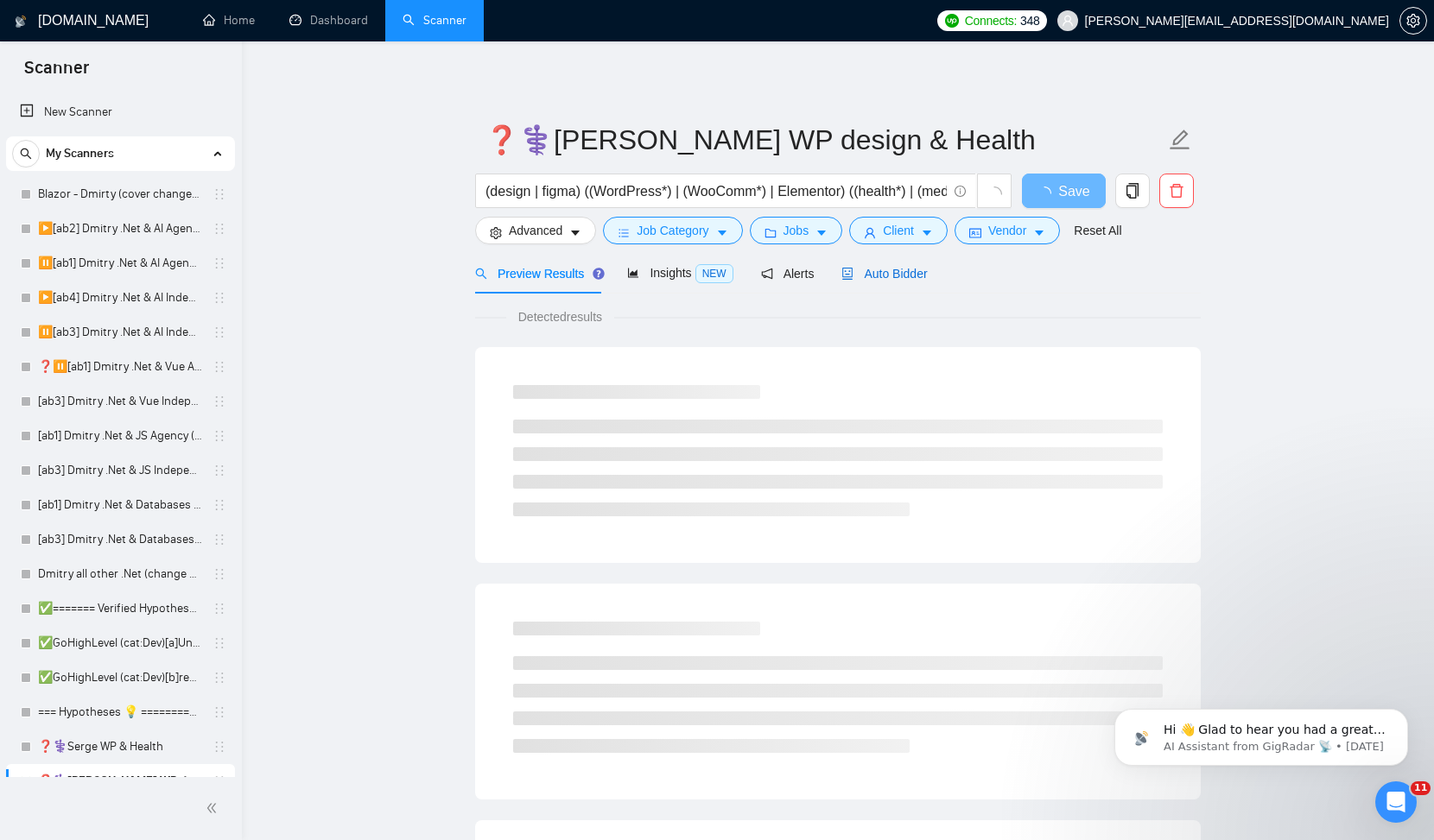
click at [910, 275] on span "Auto Bidder" at bounding box center [883, 274] width 85 height 14
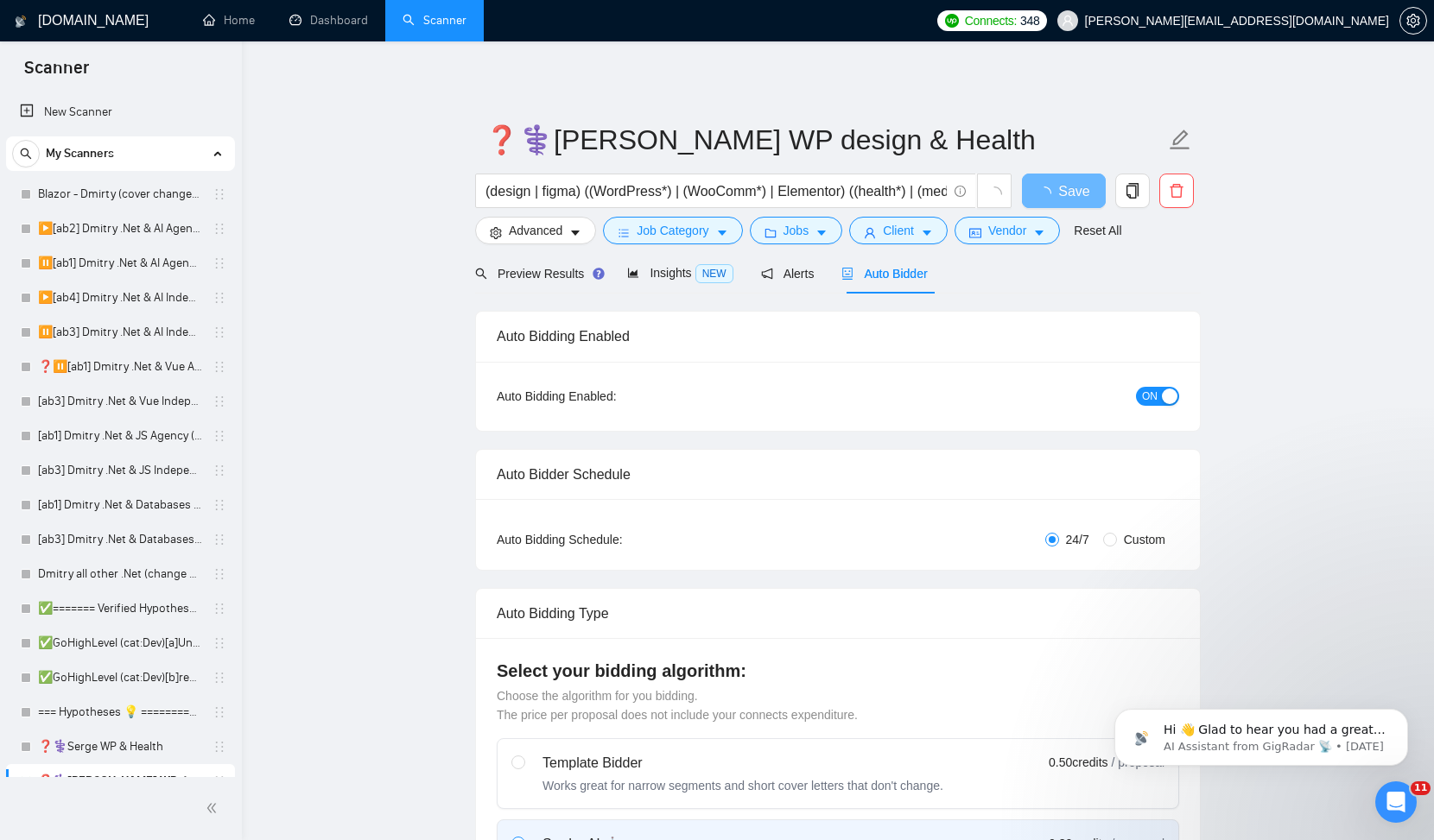
checkbox input "true"
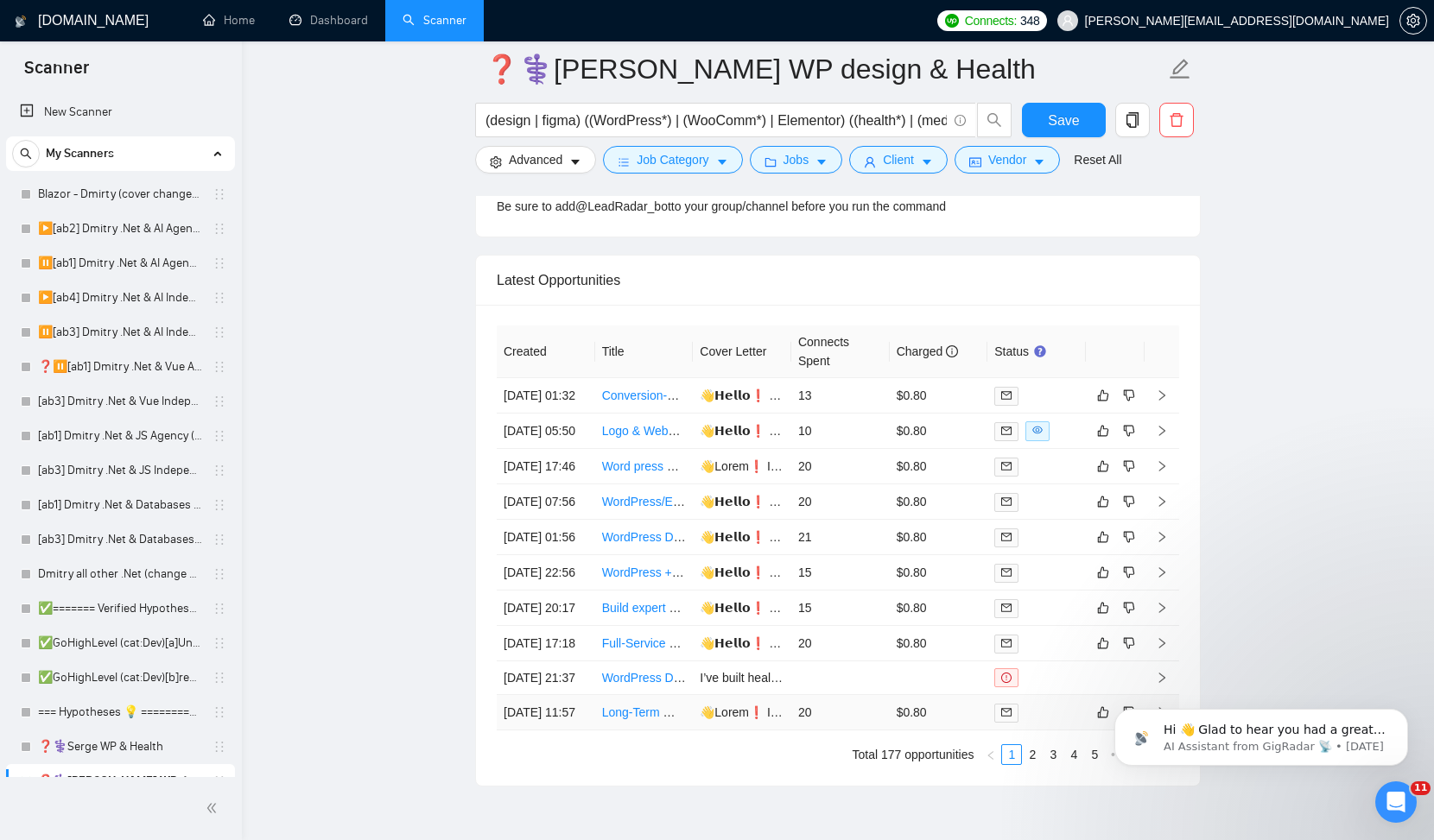
scroll to position [4525, 0]
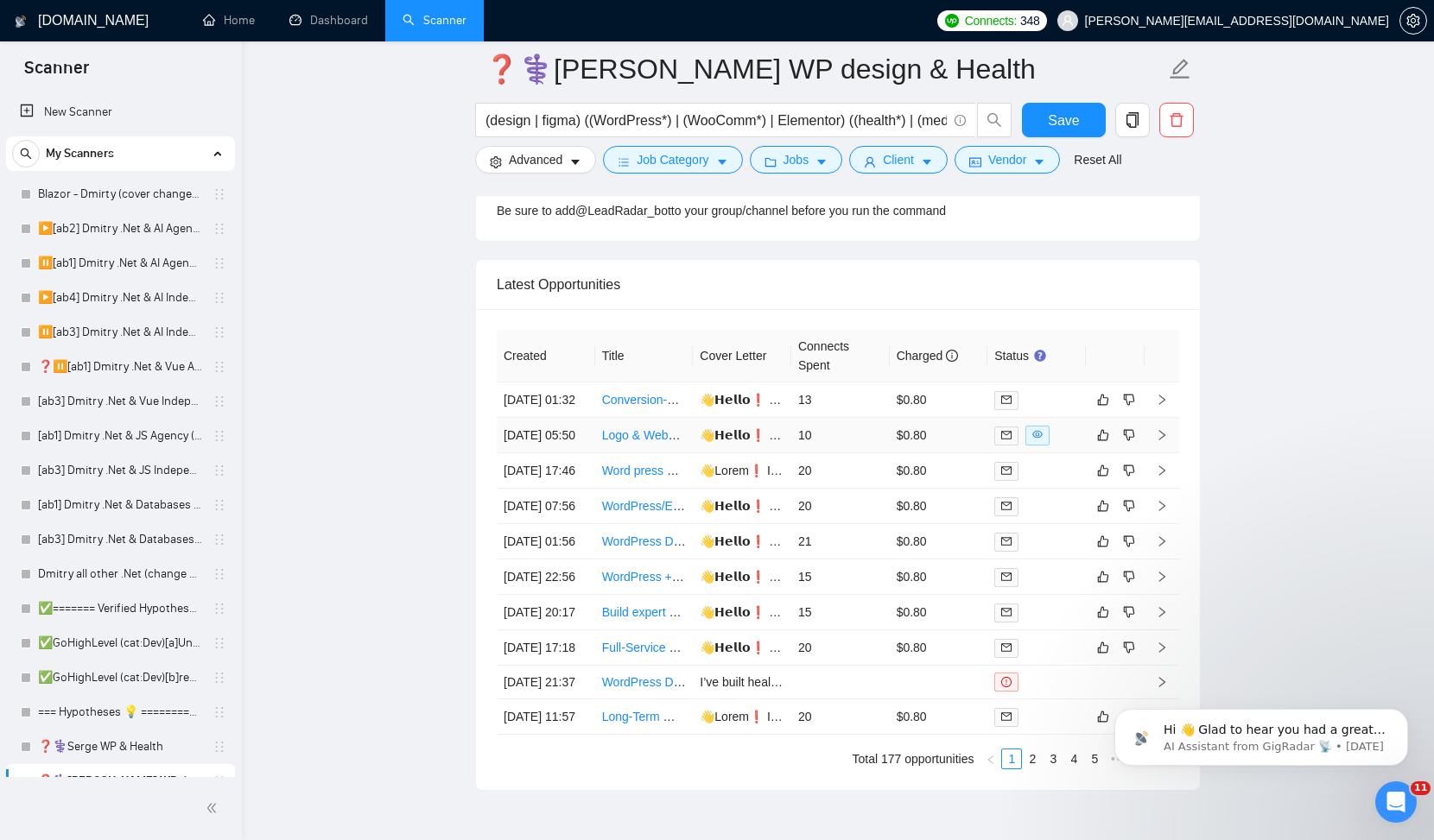
click at [625, 442] on link "Logo & Website Design for Multidisciplinary Rehab Clinic (Healthcare Branding E…" at bounding box center [874, 435] width 544 height 14
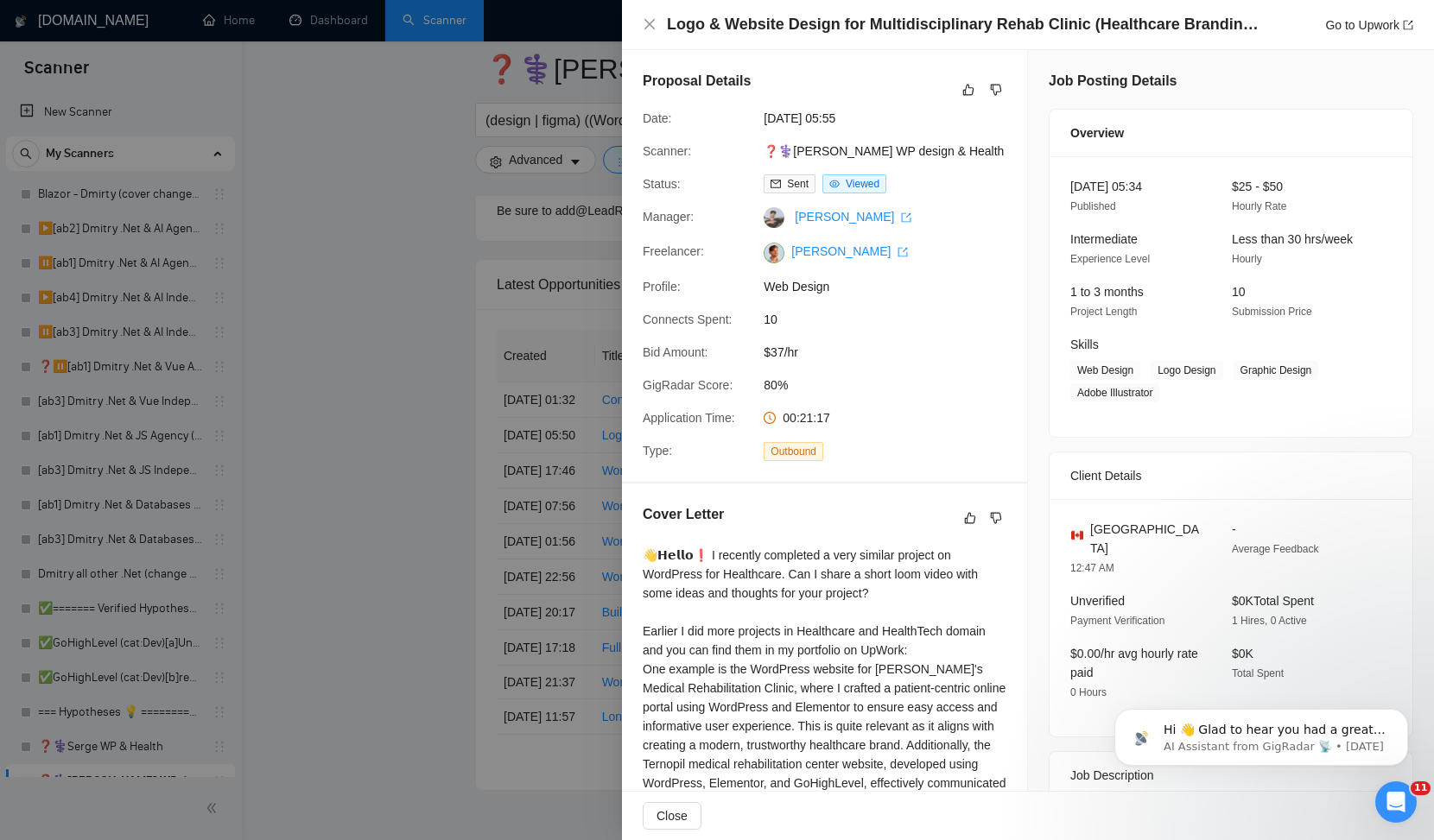
click at [384, 420] on div at bounding box center [717, 420] width 1434 height 840
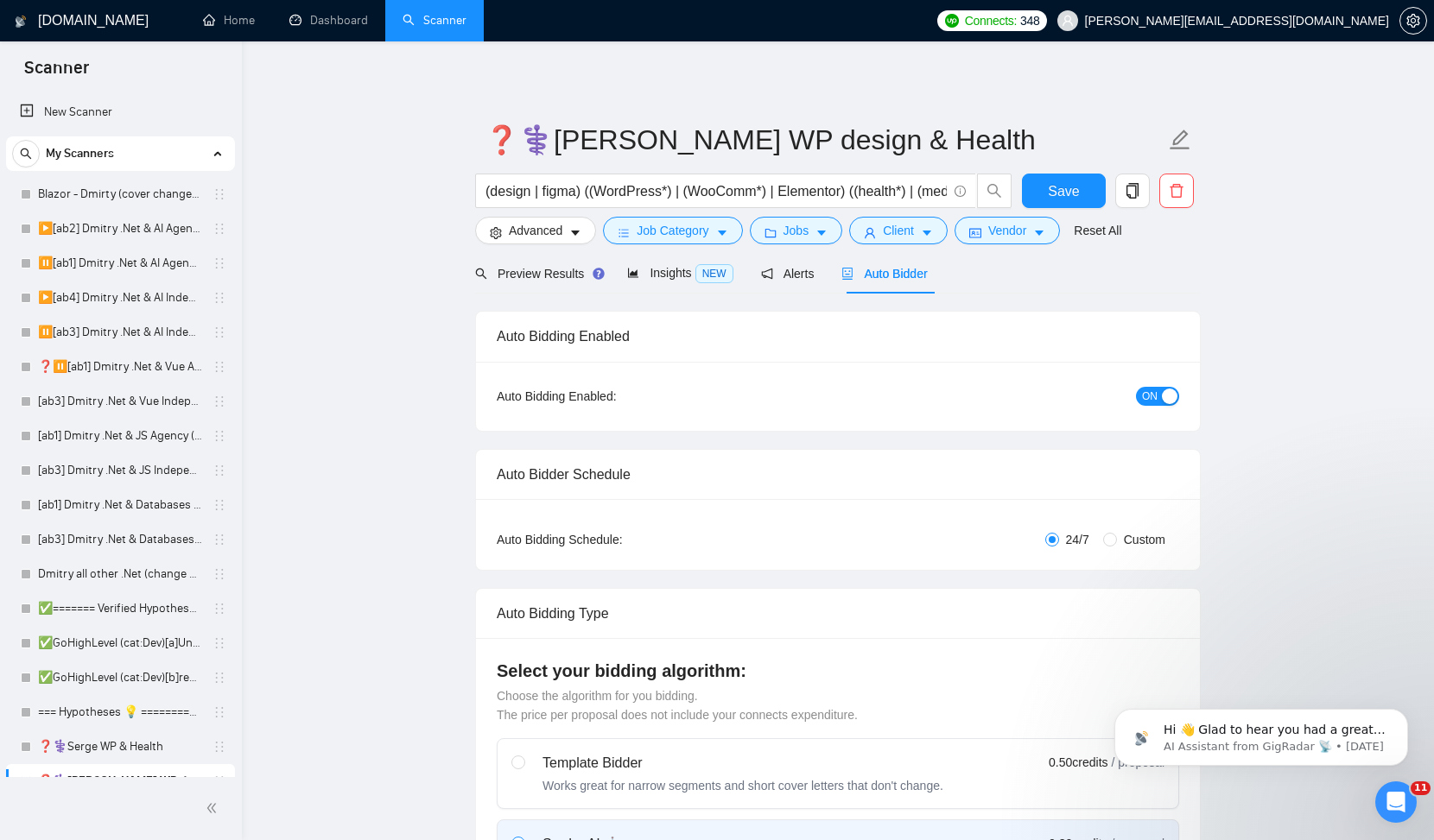
click at [1151, 393] on span "ON" at bounding box center [1150, 397] width 16 height 19
click at [1071, 192] on span "Save" at bounding box center [1063, 191] width 31 height 22
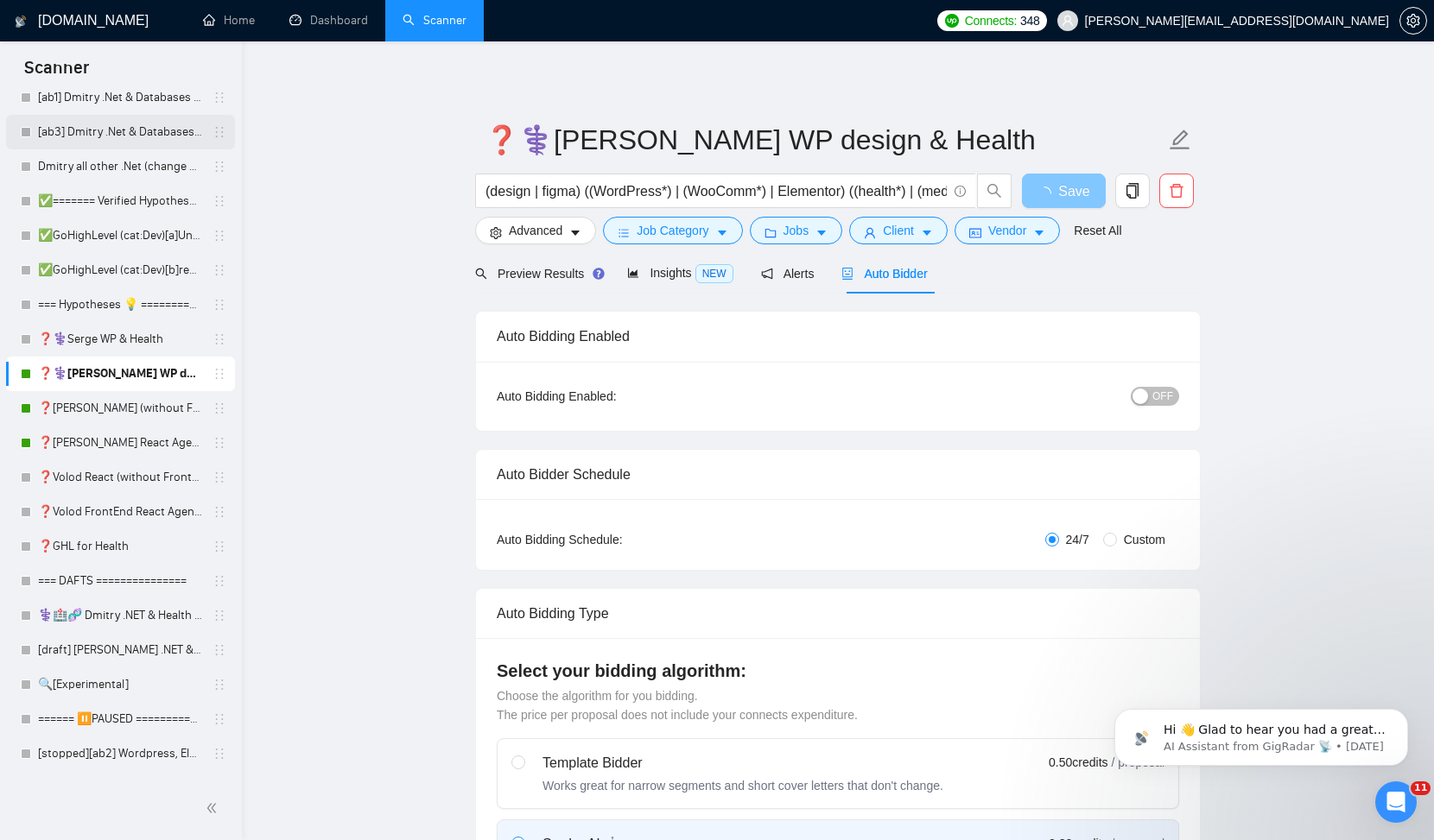
scroll to position [481, 0]
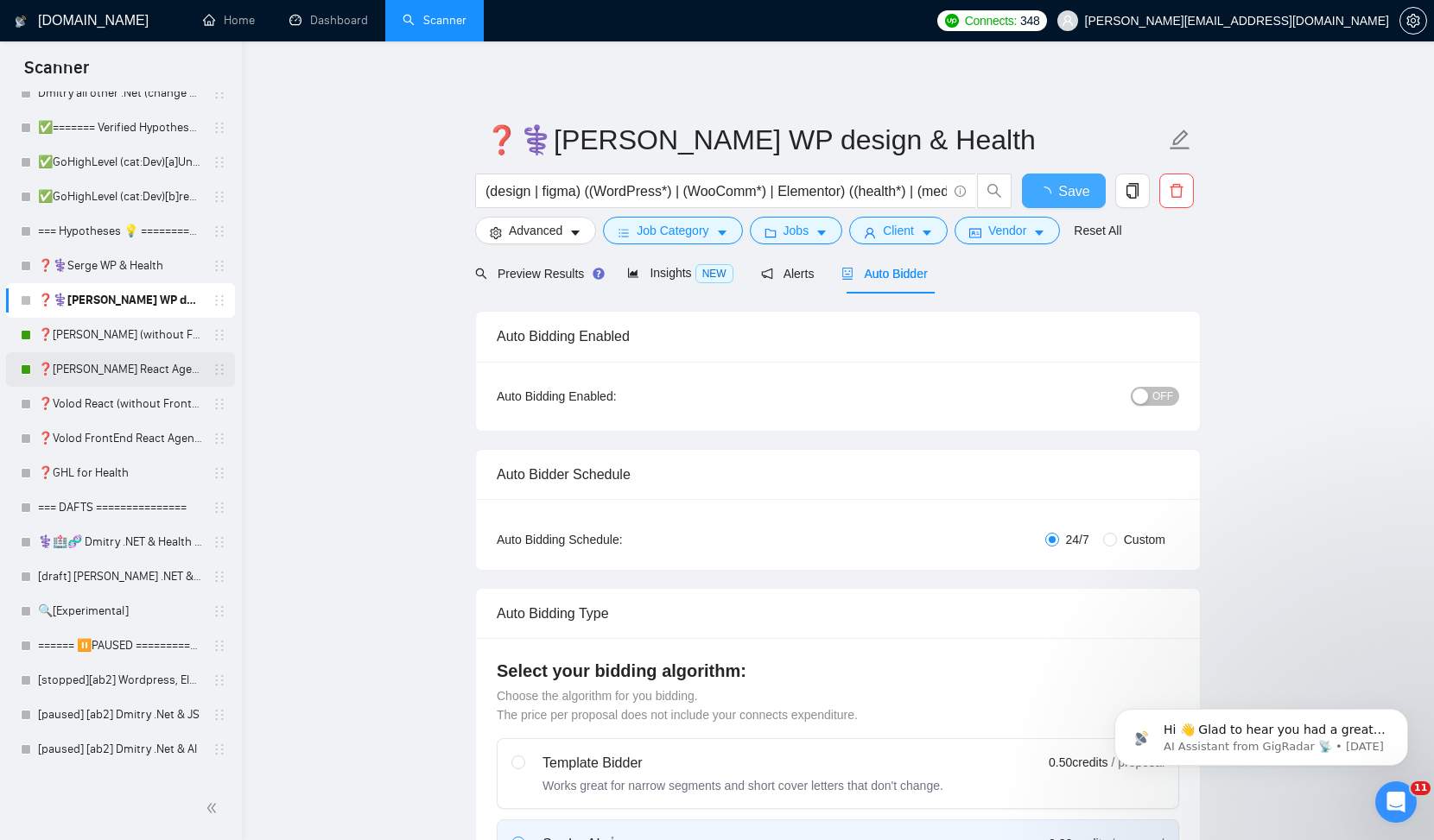
checkbox input "true"
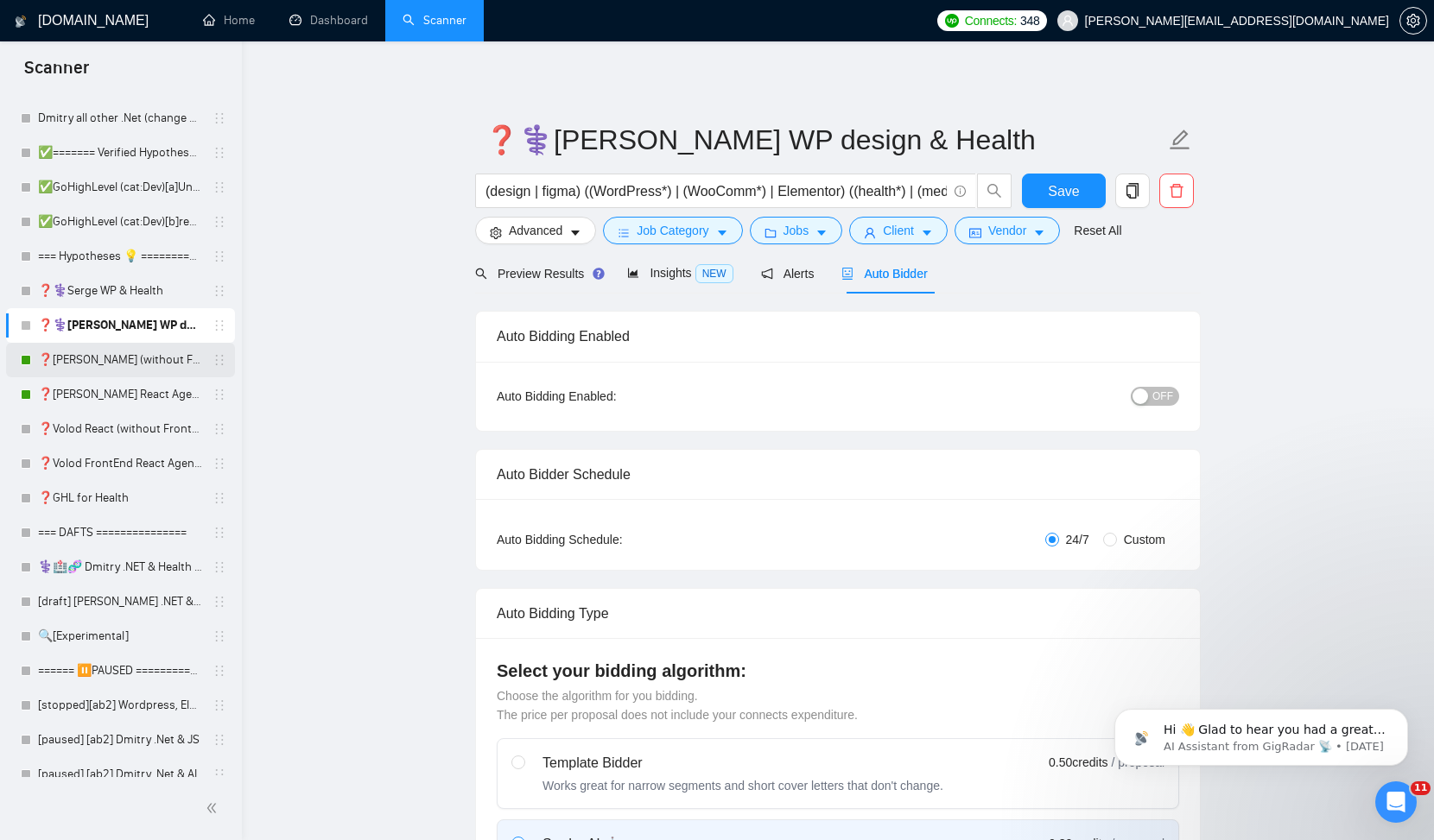
click at [101, 361] on link "❓[PERSON_NAME] (without Front) Agency (0626)" at bounding box center [120, 360] width 165 height 34
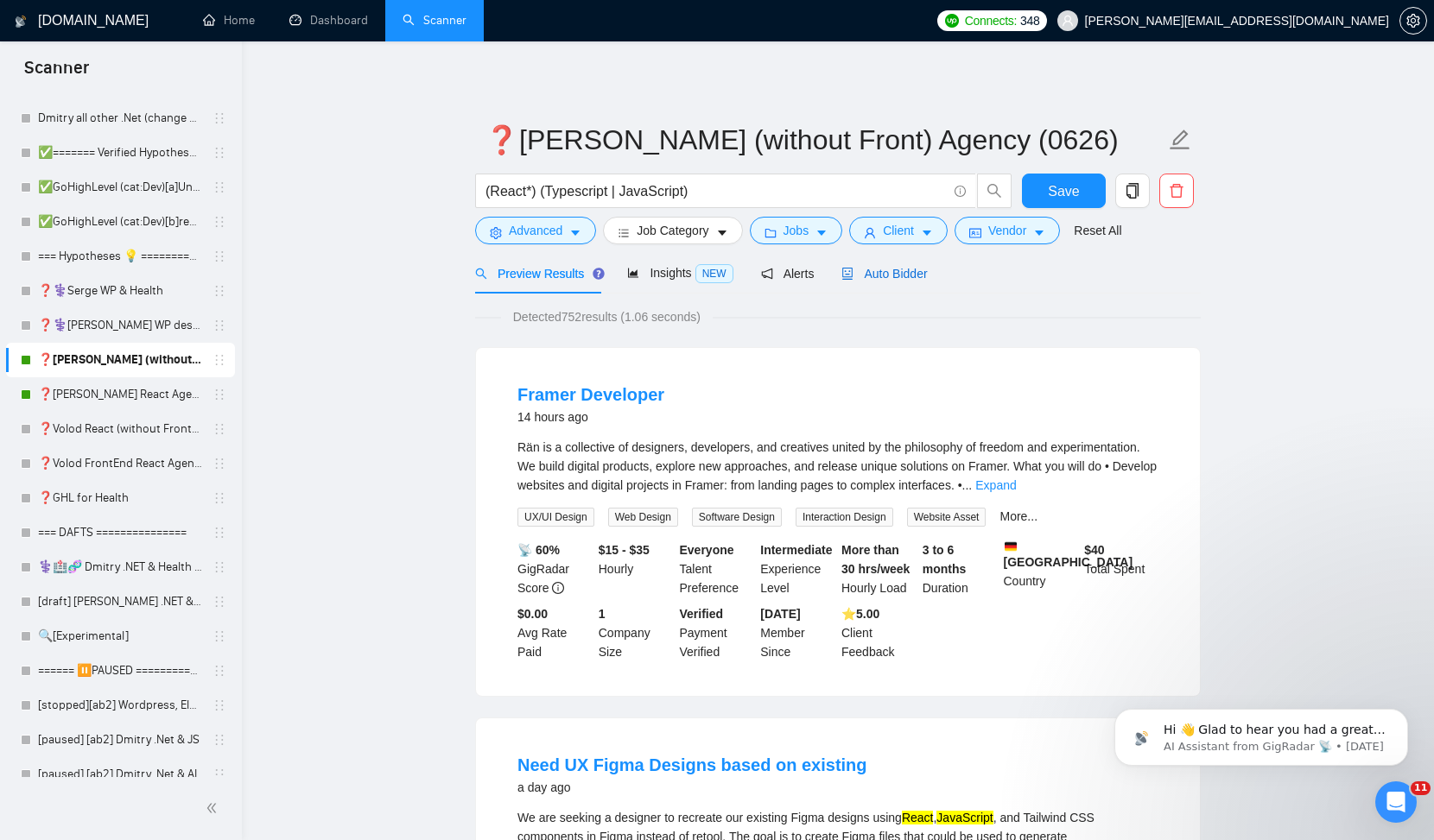
click at [893, 278] on span "Auto Bidder" at bounding box center [883, 274] width 85 height 14
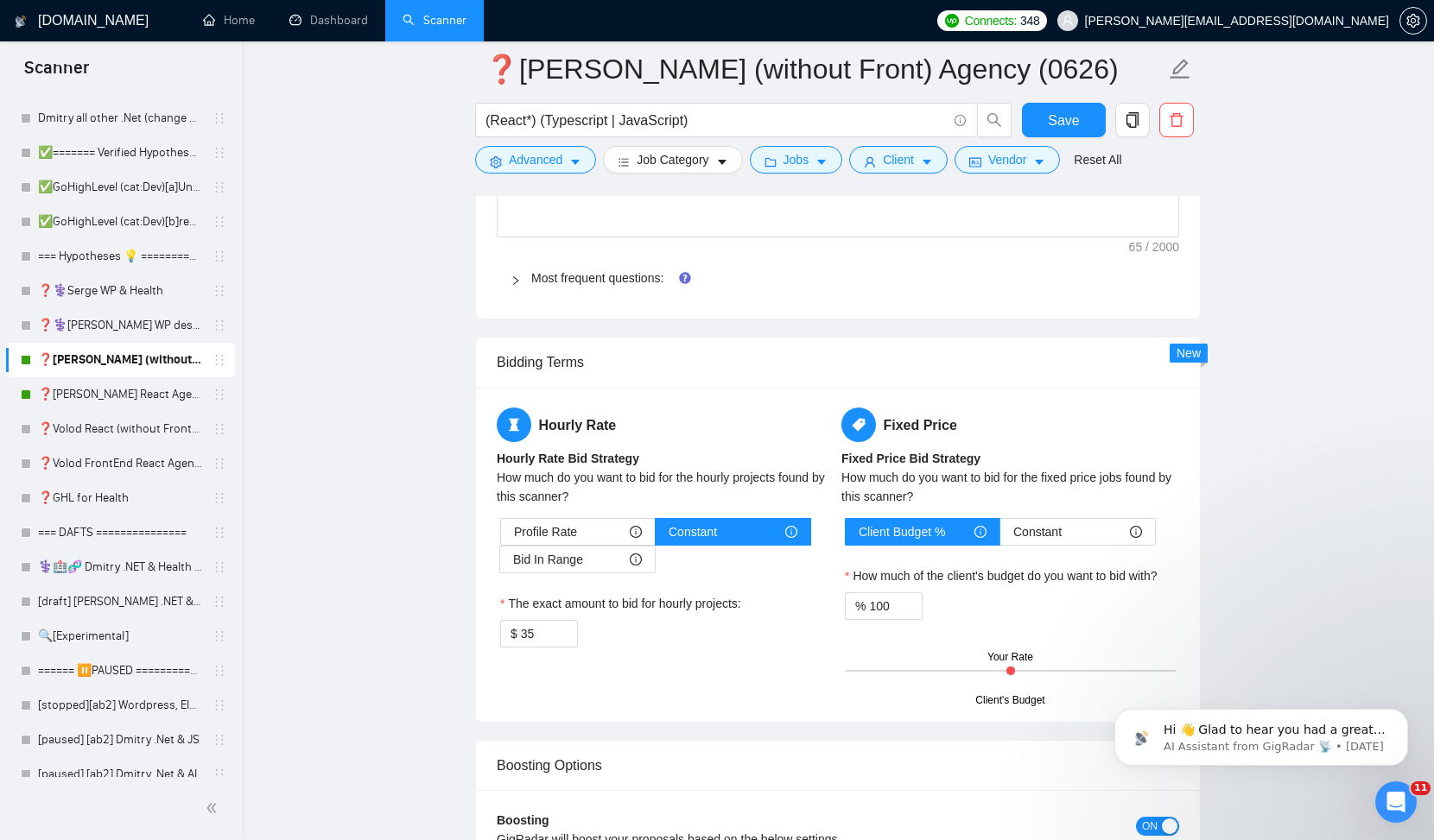
scroll to position [2364, 0]
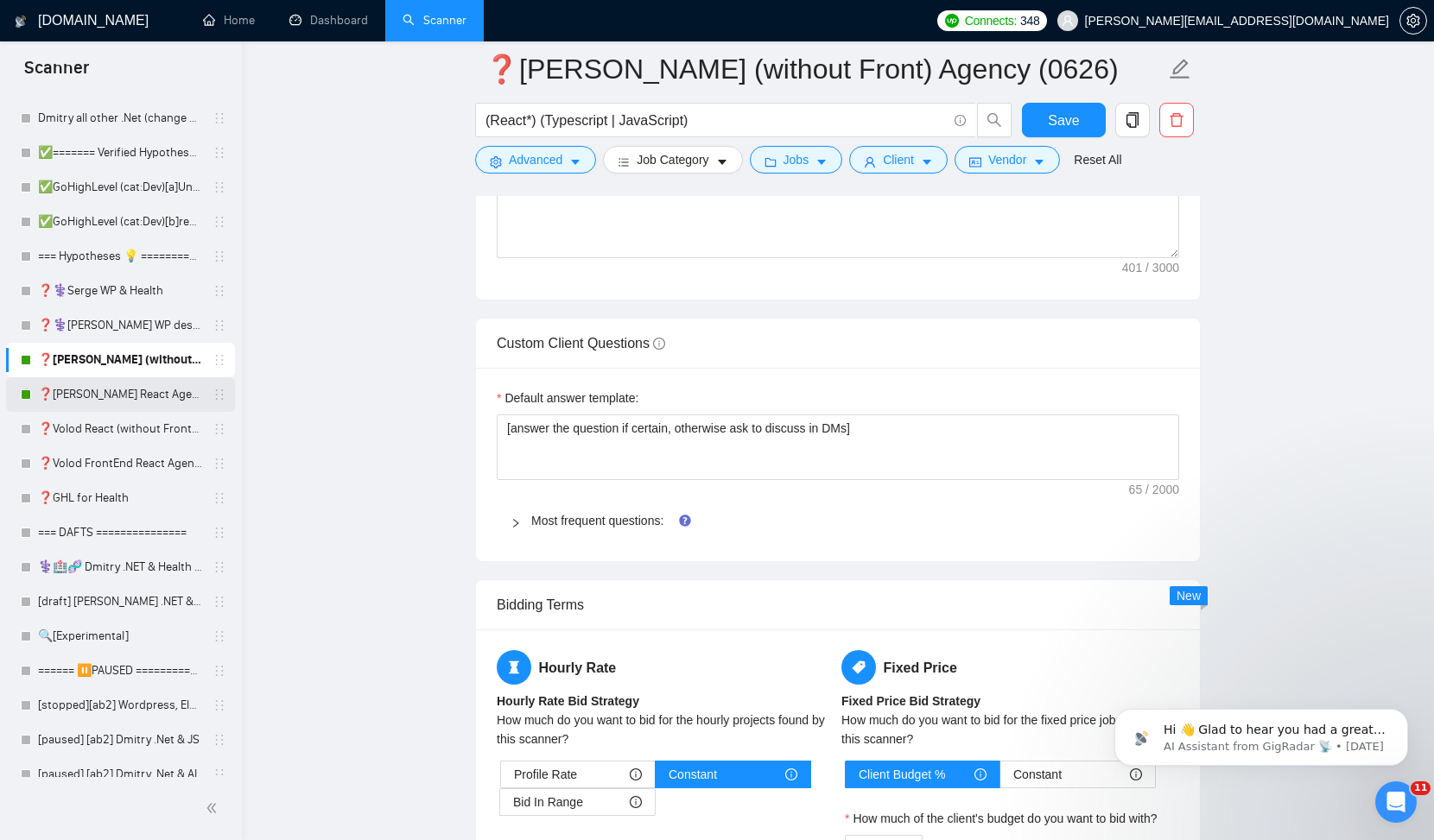
click at [123, 390] on link "❓[PERSON_NAME] React Agency (0626)" at bounding box center [120, 394] width 165 height 34
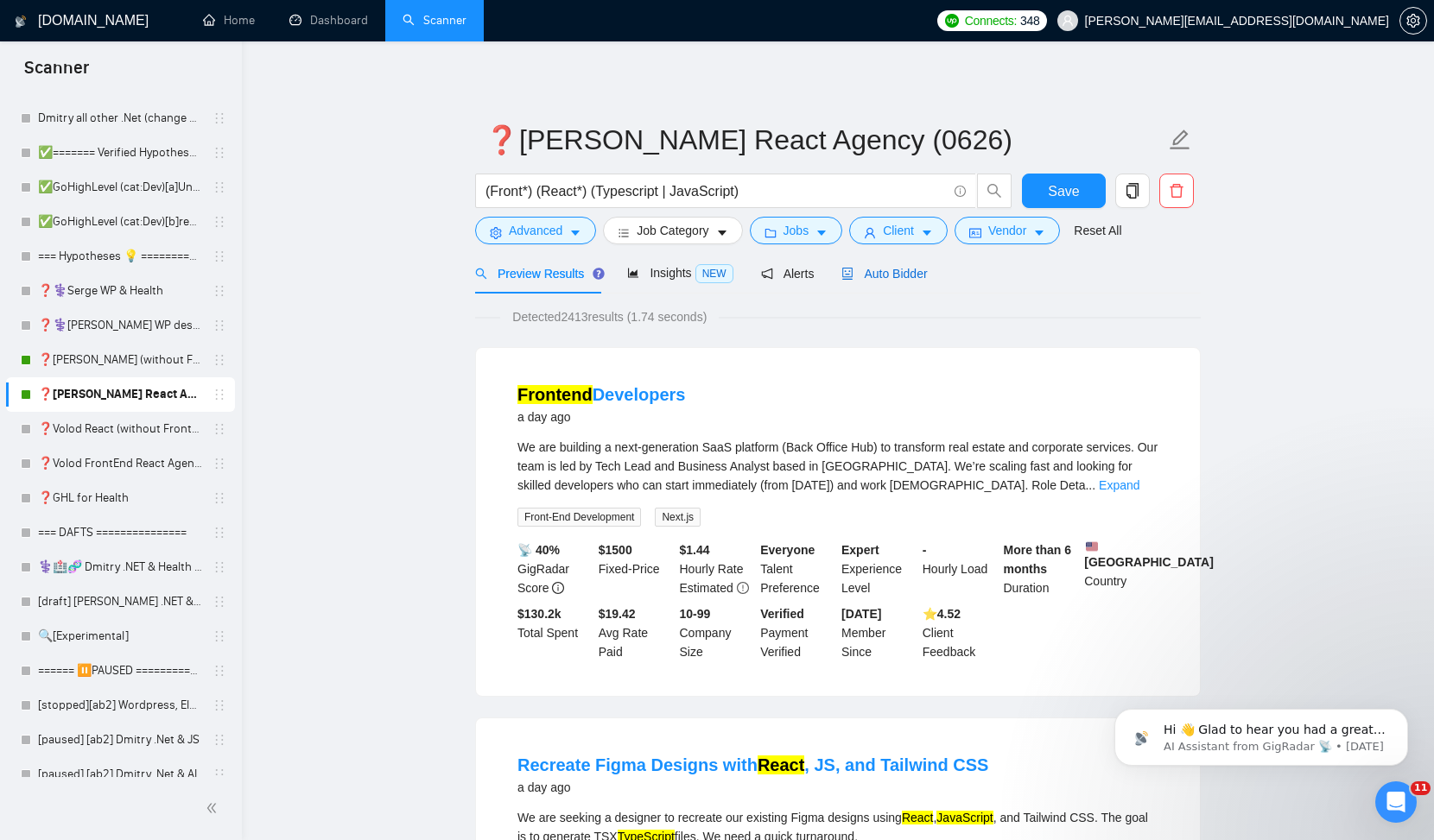
click at [883, 270] on span "Auto Bidder" at bounding box center [883, 274] width 85 height 14
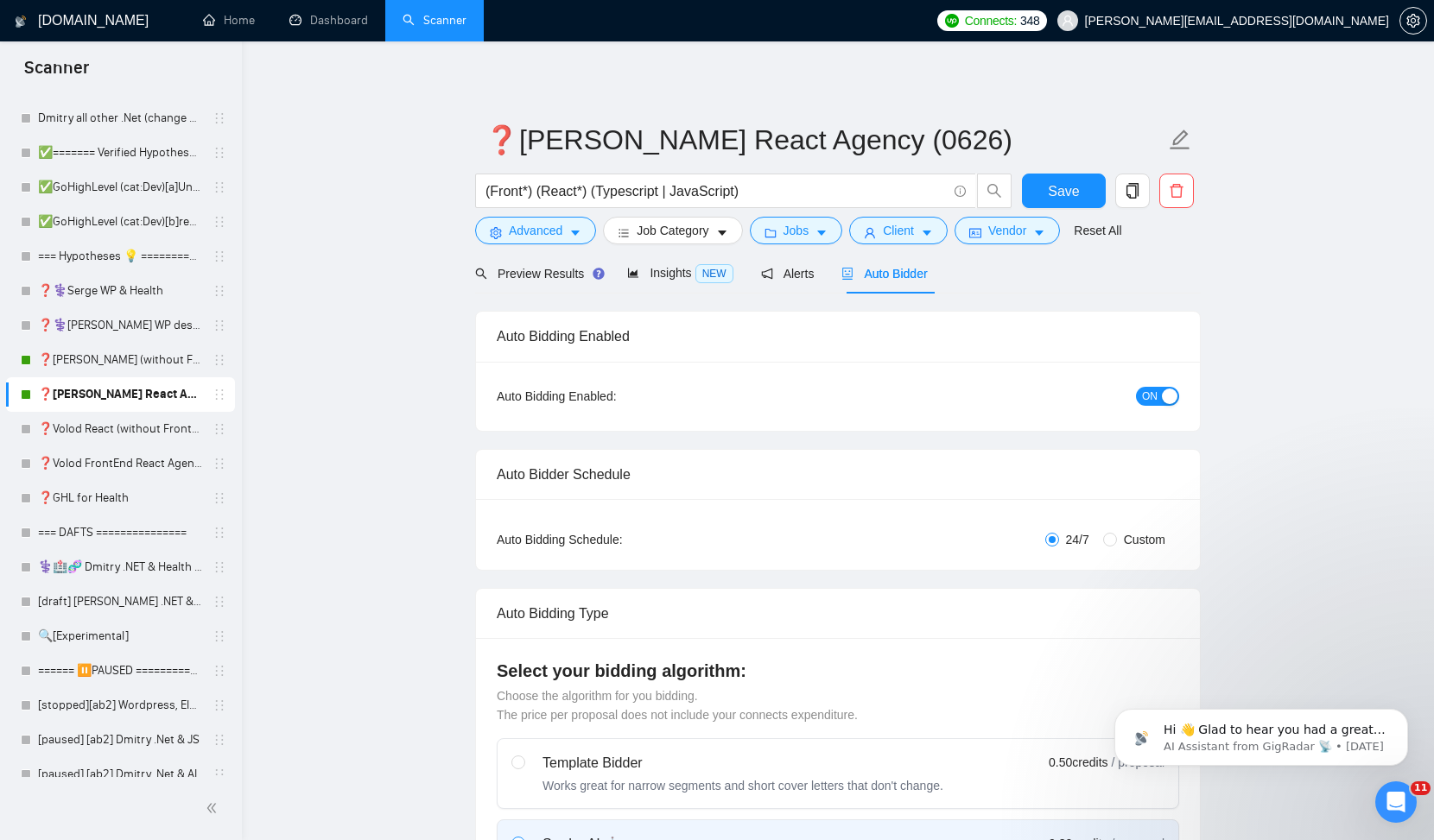
click at [1162, 398] on div "button" at bounding box center [1170, 397] width 16 height 16
click at [1050, 182] on span "Save" at bounding box center [1063, 191] width 31 height 22
click at [106, 363] on link "❓[PERSON_NAME] (without Front) Agency (0626)" at bounding box center [120, 360] width 165 height 34
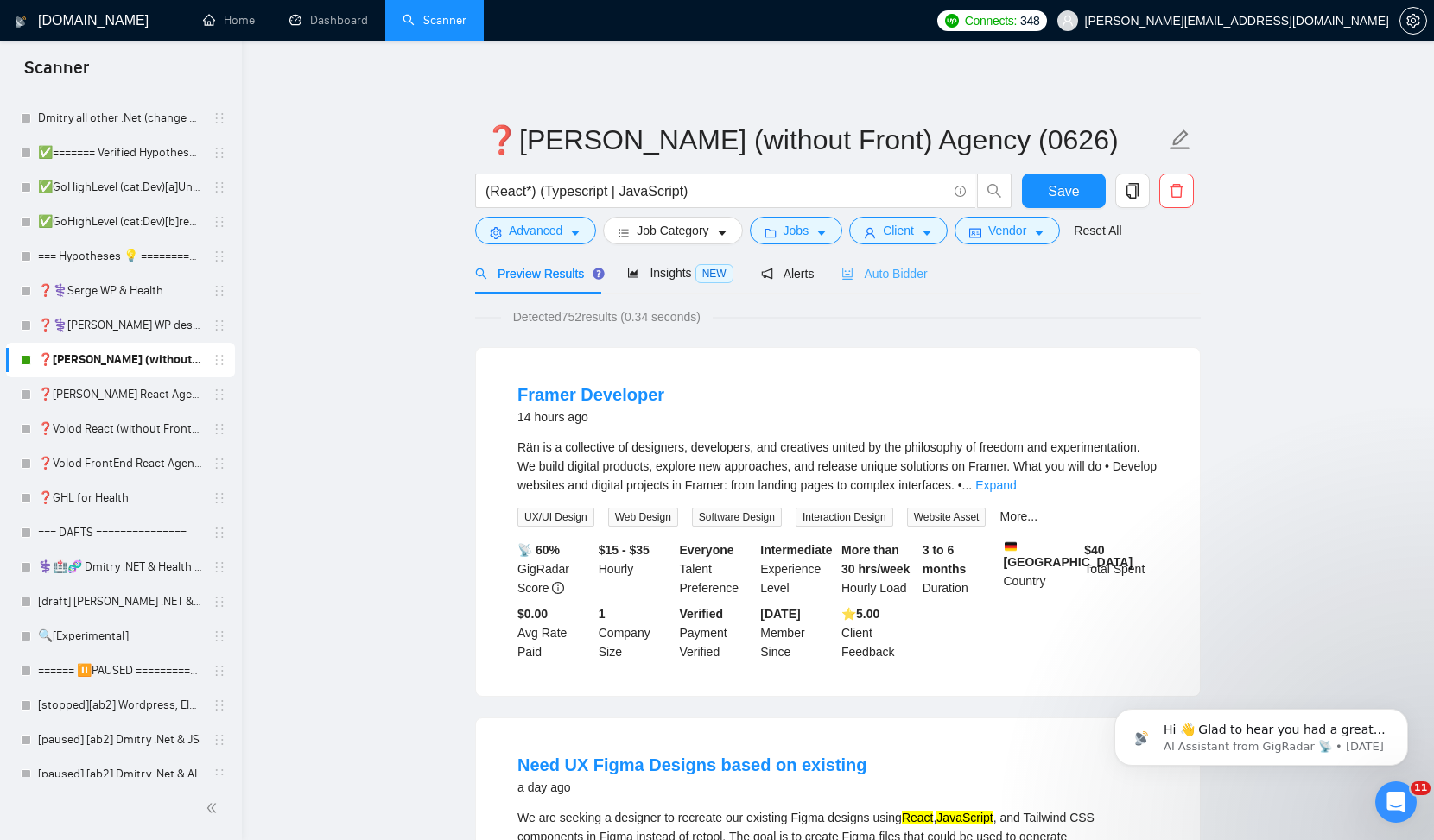
click at [874, 288] on div "Auto Bidder" at bounding box center [883, 274] width 85 height 40
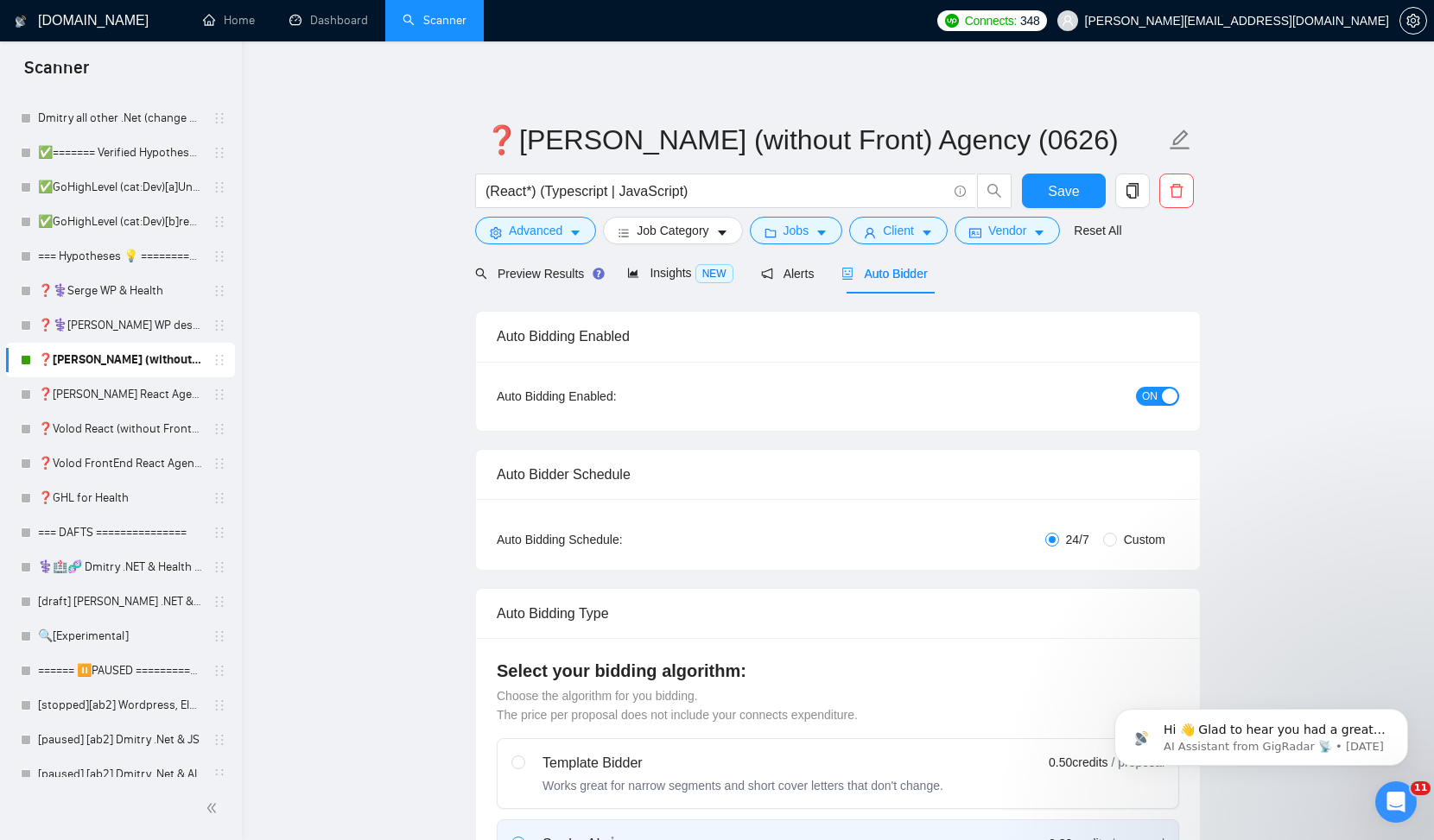
click at [1171, 399] on div "button" at bounding box center [1170, 397] width 16 height 16
click at [1074, 194] on span "Save" at bounding box center [1063, 191] width 31 height 22
